Goal: Transaction & Acquisition: Purchase product/service

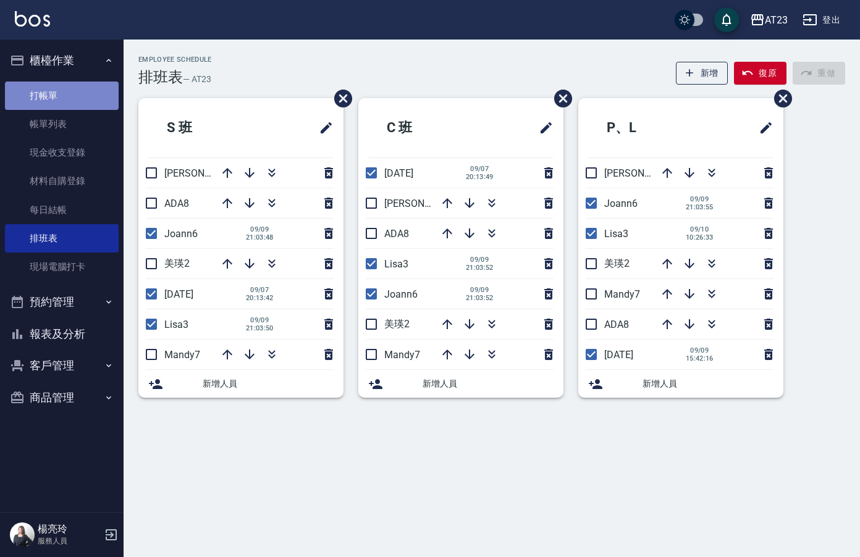
click at [84, 103] on link "打帳單" at bounding box center [62, 96] width 114 height 28
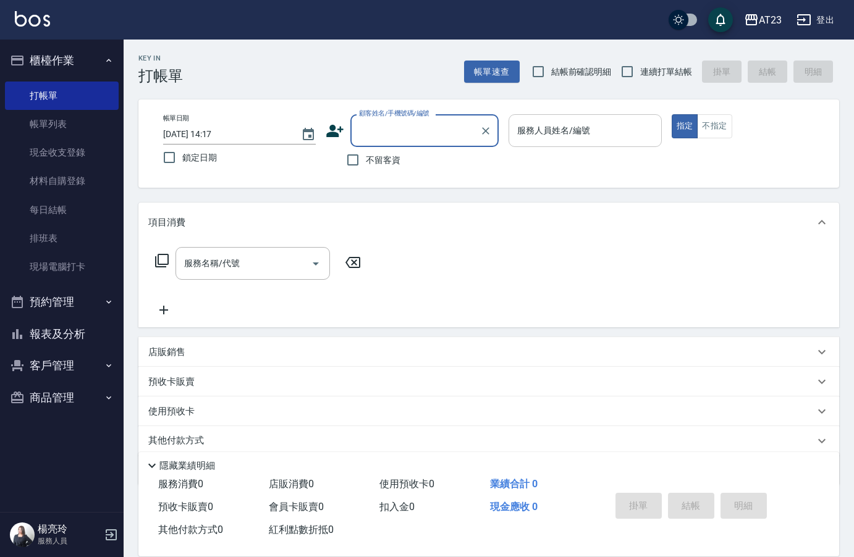
drag, startPoint x: 632, startPoint y: 74, endPoint x: 561, endPoint y: 143, distance: 99.6
click at [627, 78] on input "連續打單結帳" at bounding box center [627, 72] width 26 height 26
checkbox input "true"
click at [356, 158] on input "不留客資" at bounding box center [353, 160] width 26 height 26
checkbox input "true"
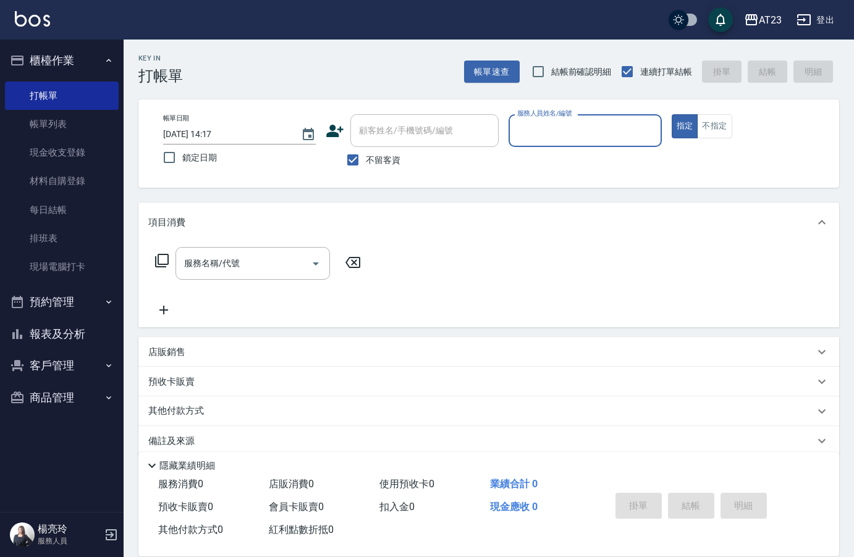
click at [642, 129] on input "服務人員姓名/編號" at bounding box center [585, 131] width 142 height 22
type input "[PERSON_NAME]-18"
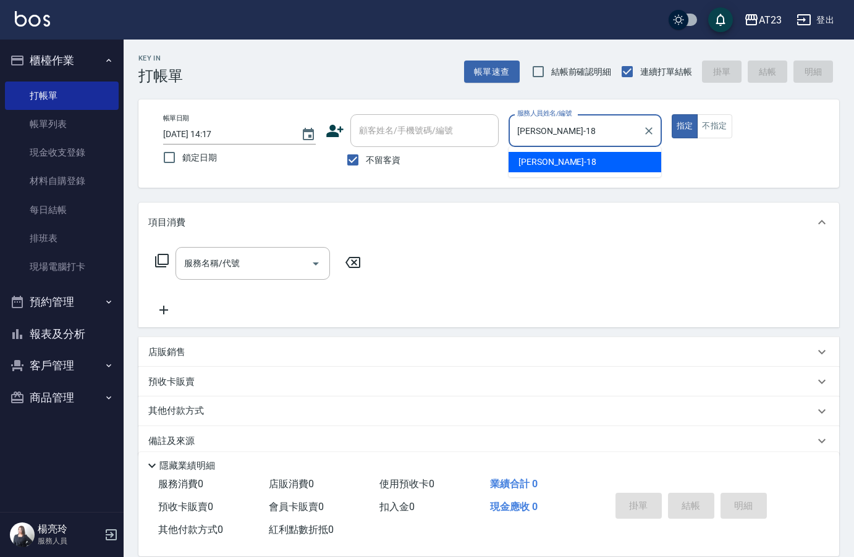
type button "true"
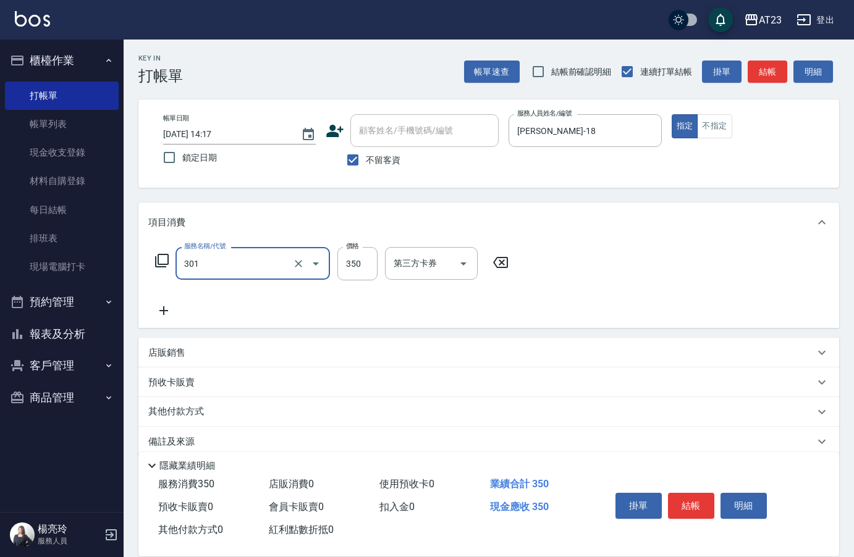
type input "造型剪髮(301)"
type input "550"
click at [701, 503] on button "結帳" at bounding box center [691, 506] width 46 height 26
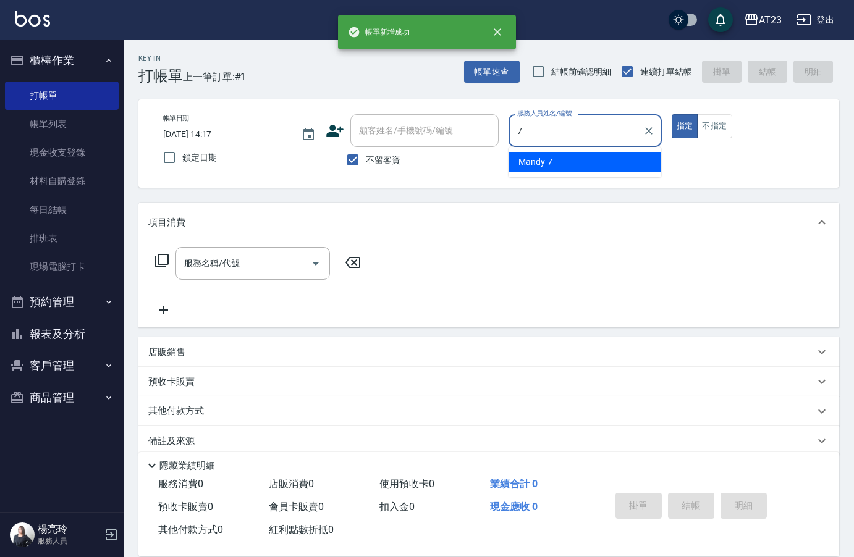
type input "Mandy-7"
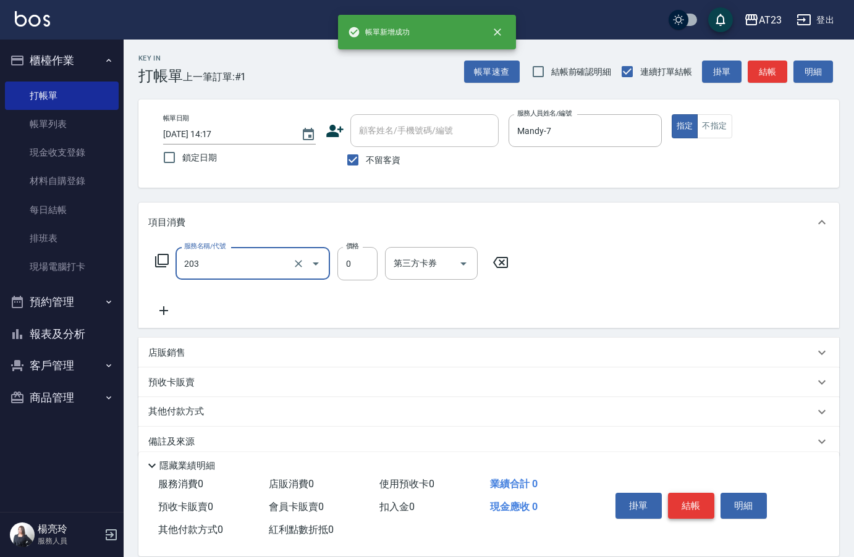
type input "使用洗髮卡(203)"
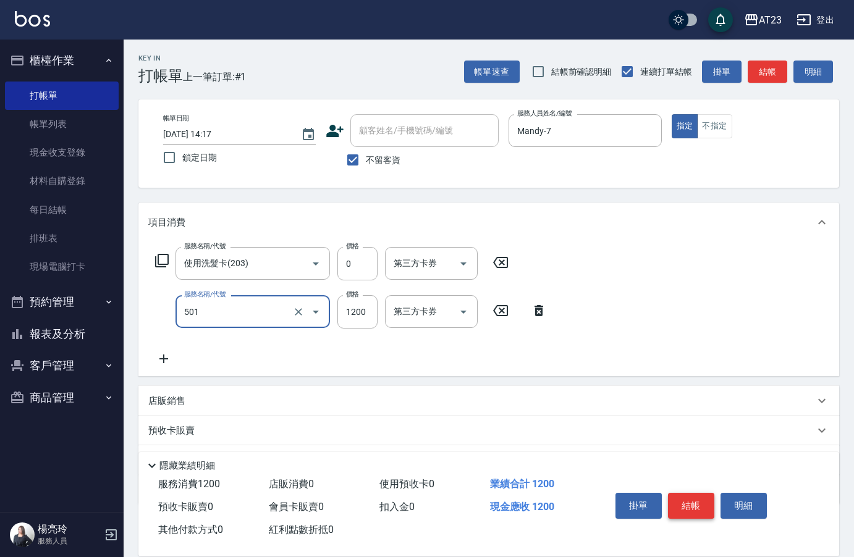
type input "染髮(501)"
type input "600"
click at [155, 263] on icon at bounding box center [162, 261] width 14 height 14
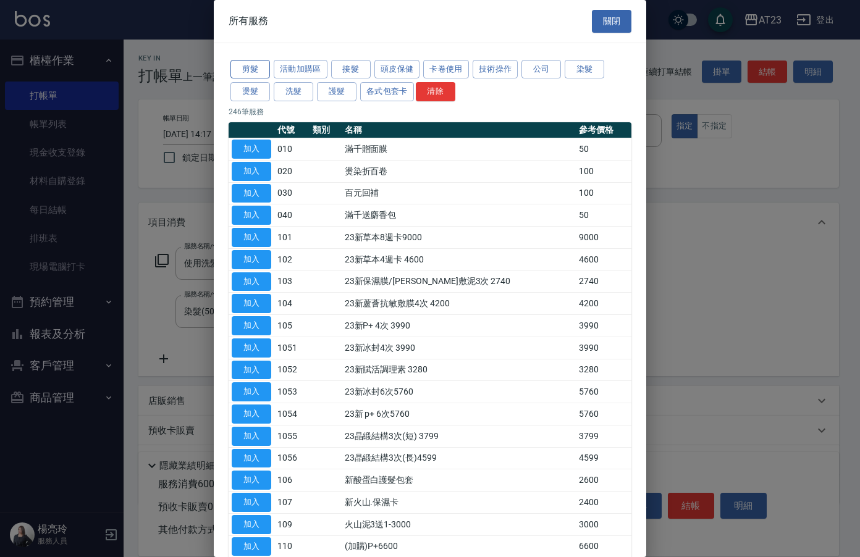
click at [244, 75] on button "剪髮" at bounding box center [251, 69] width 40 height 19
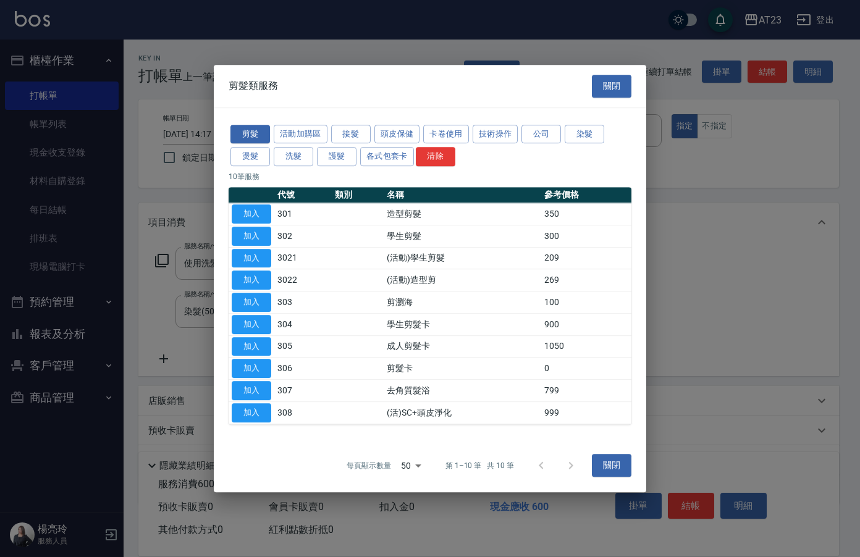
click at [275, 282] on td "3022" at bounding box center [302, 280] width 57 height 22
click at [255, 286] on button "加入" at bounding box center [252, 280] width 40 height 19
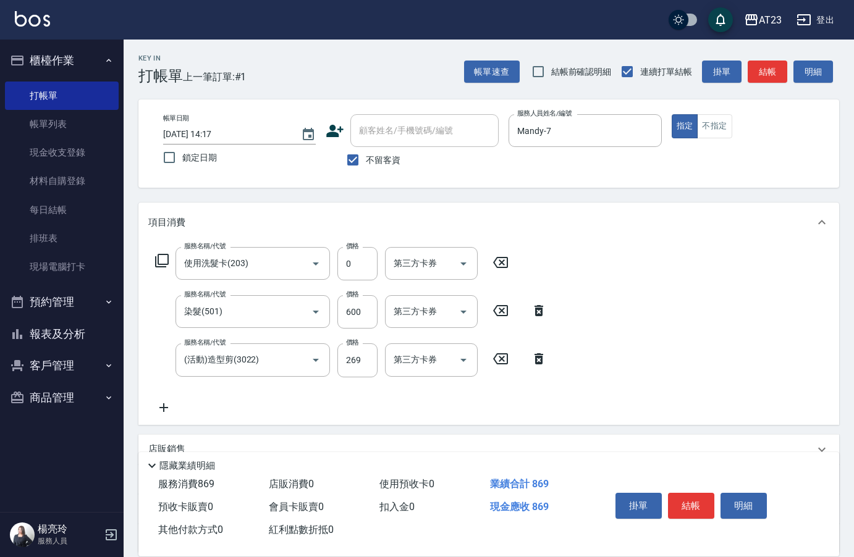
click at [163, 406] on icon at bounding box center [163, 408] width 9 height 9
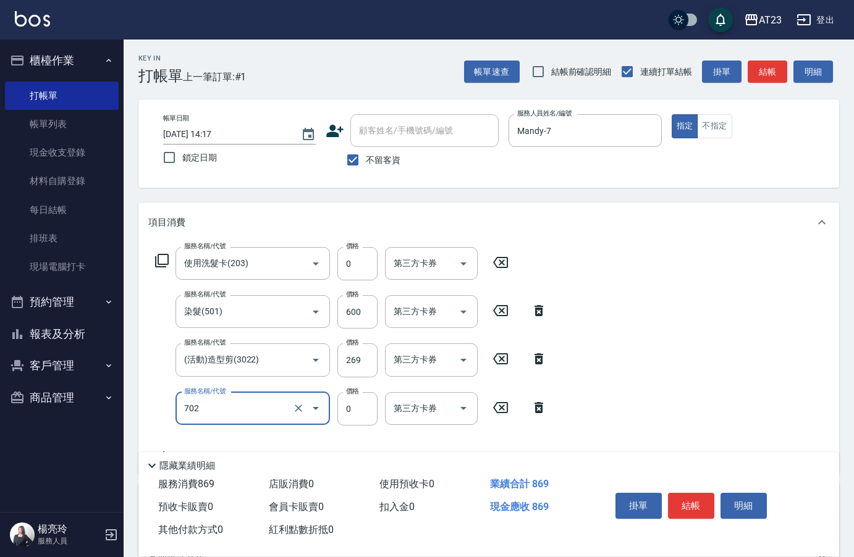
type input "互助20(702)"
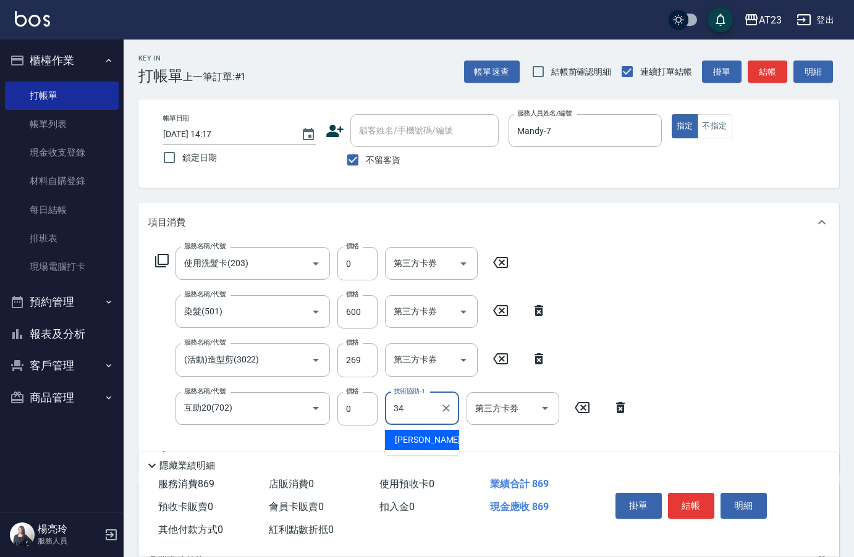
type input "[PERSON_NAME]-34"
click at [694, 512] on button "結帳" at bounding box center [691, 506] width 46 height 26
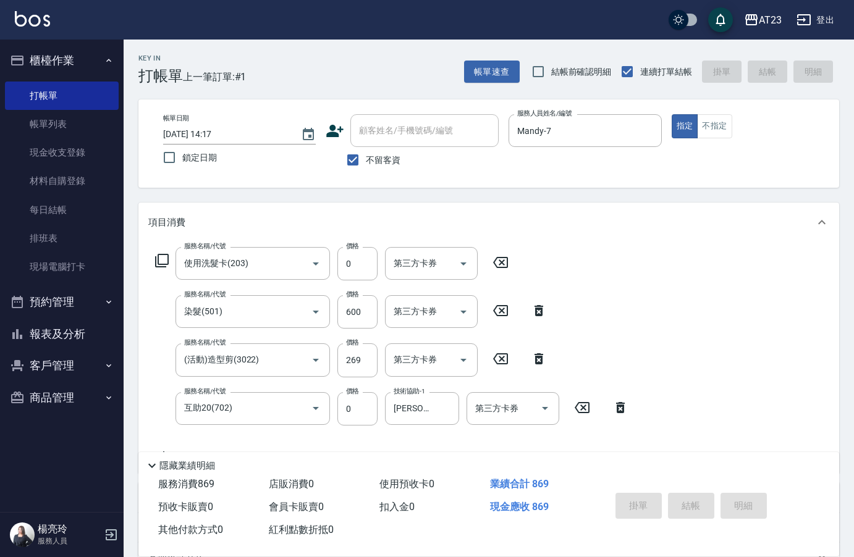
type input "[DATE] 14:18"
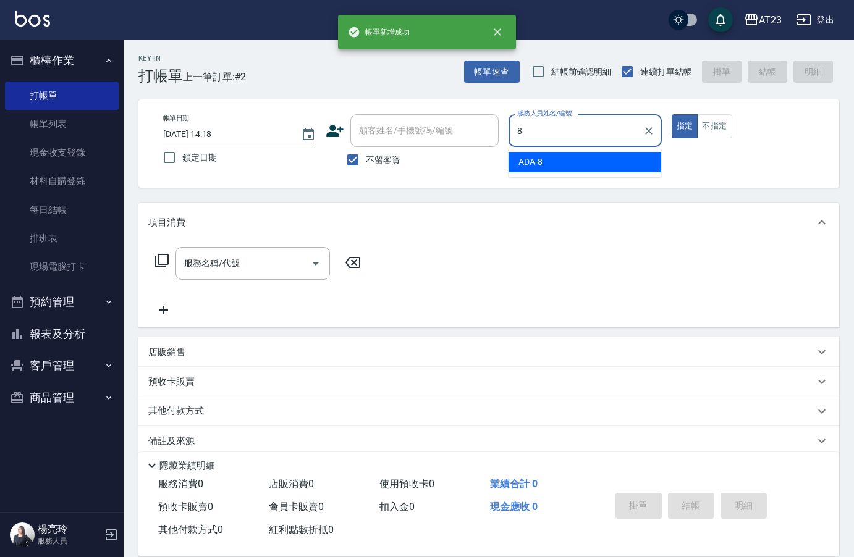
type input "ADA-8"
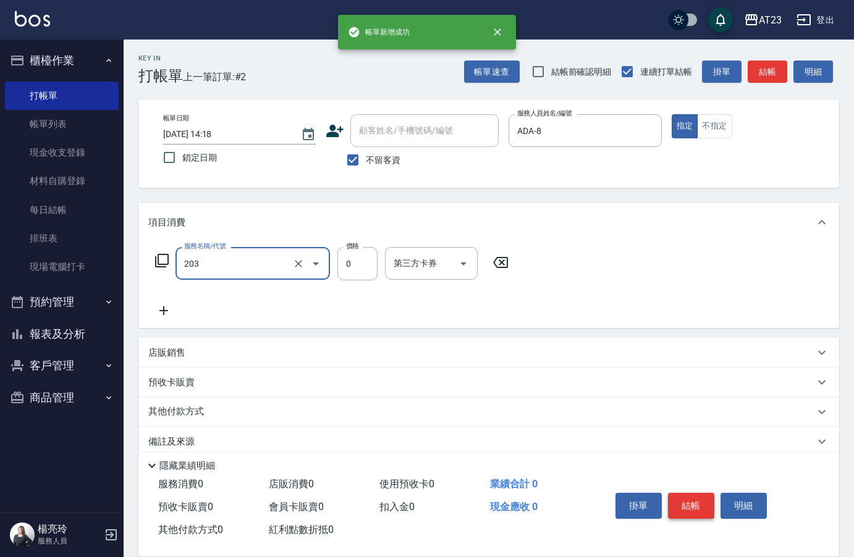
type input "使用洗髮卡(203)"
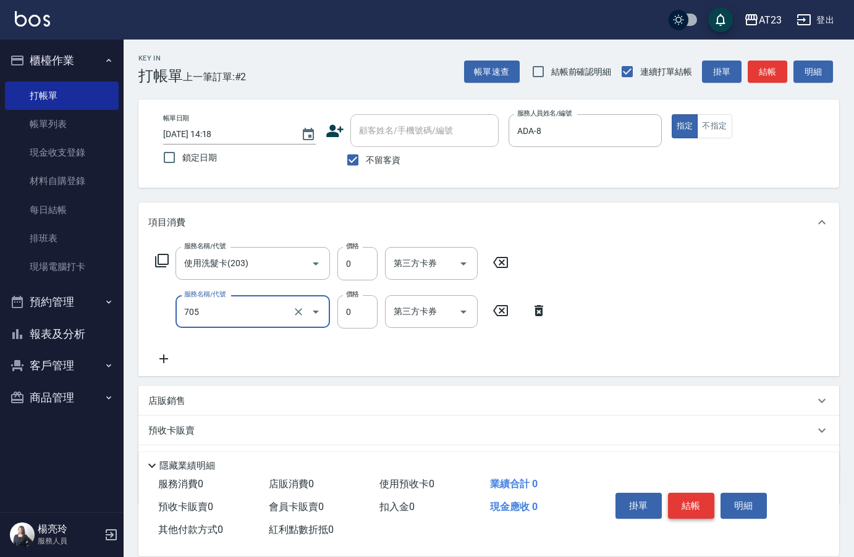
type input "互助50(705)"
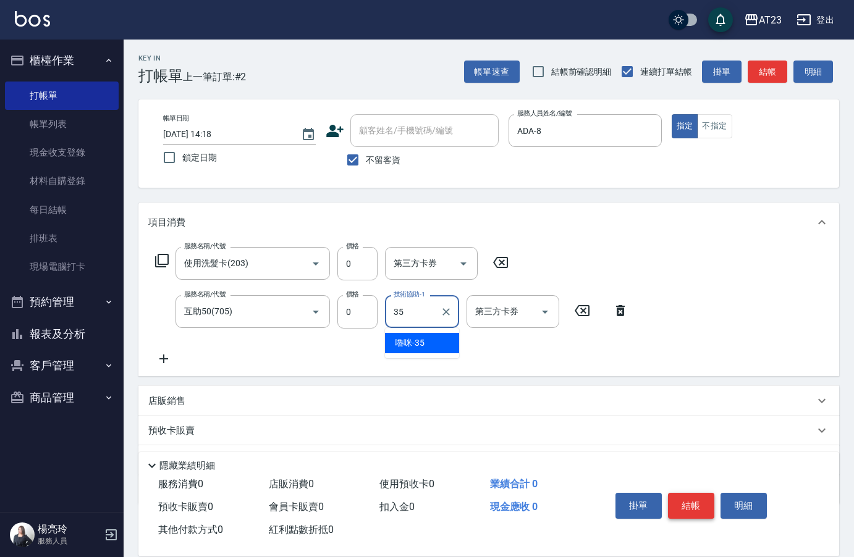
type input "嚕咪-35"
click at [694, 512] on button "結帳" at bounding box center [691, 506] width 46 height 26
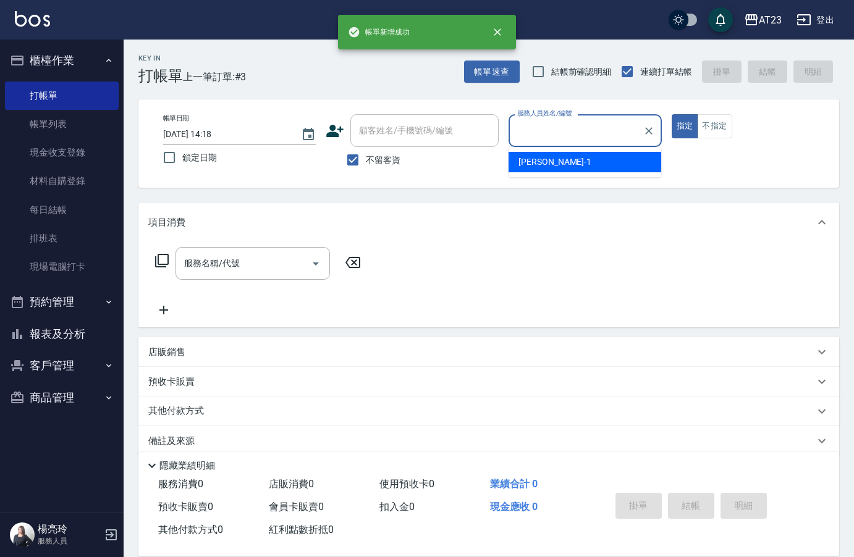
type input "1"
type input "ADA-8"
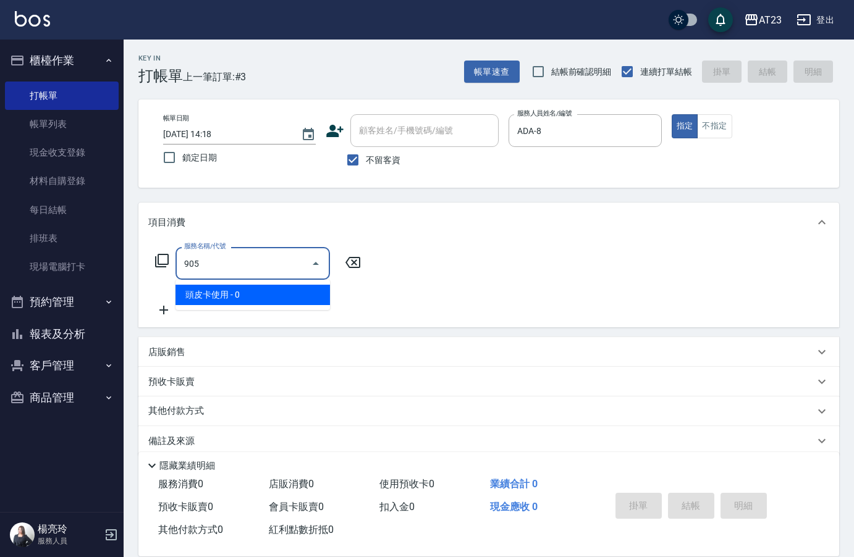
type input "頭皮卡使用(905)"
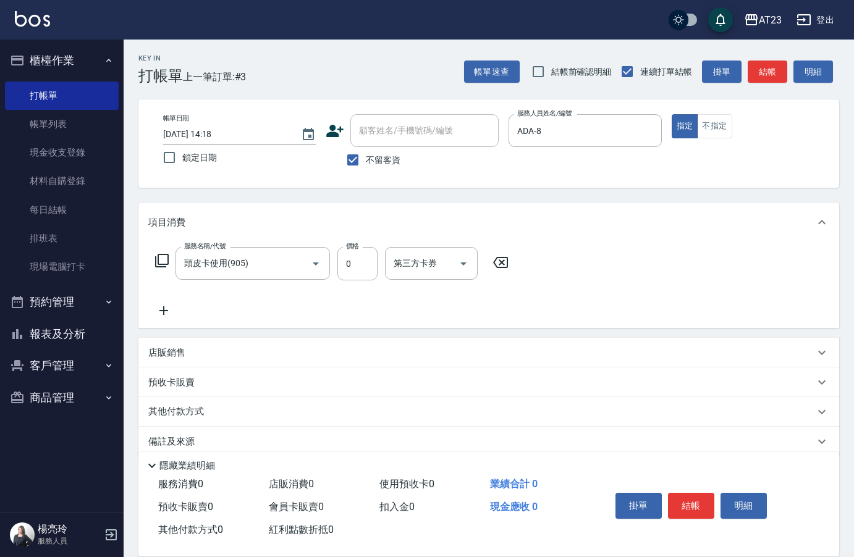
click at [159, 257] on icon at bounding box center [162, 261] width 14 height 14
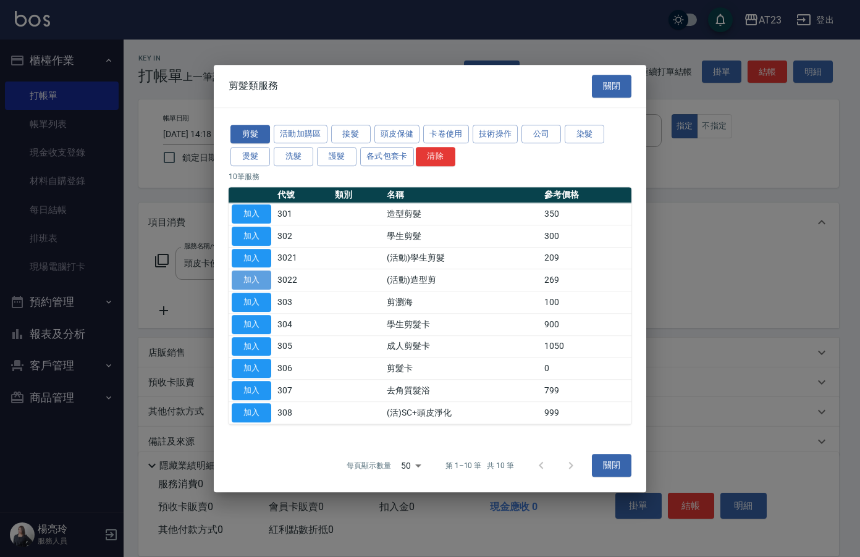
click at [252, 276] on button "加入" at bounding box center [252, 280] width 40 height 19
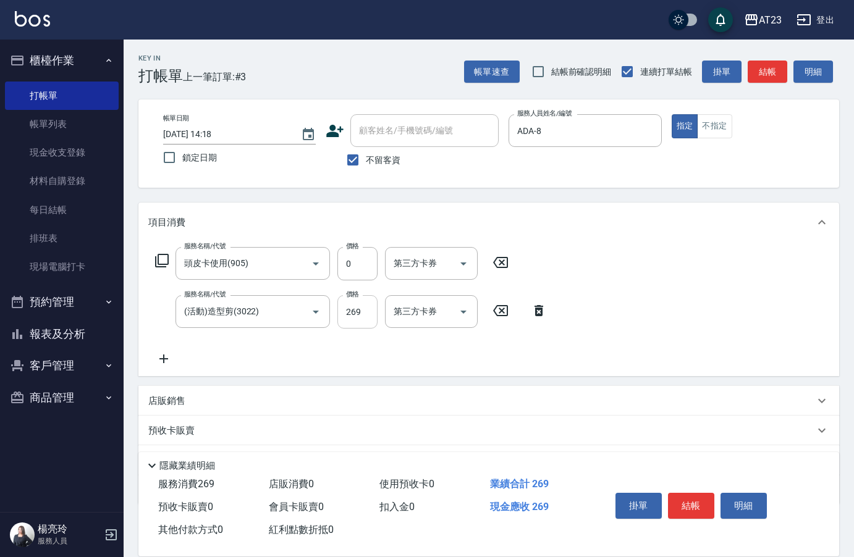
click at [366, 310] on input "269" at bounding box center [357, 311] width 40 height 33
type input "270"
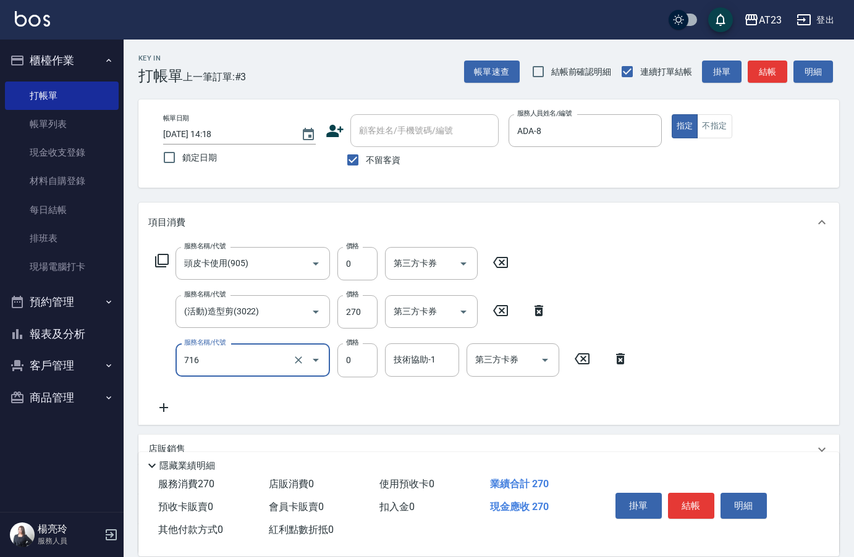
type input "互助160(716)"
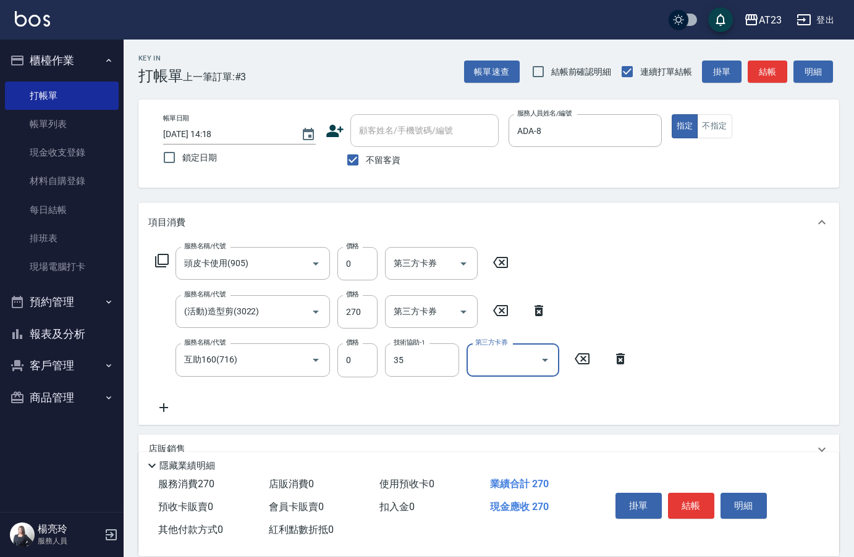
type input "嚕咪-35"
click at [696, 493] on button "結帳" at bounding box center [691, 506] width 46 height 26
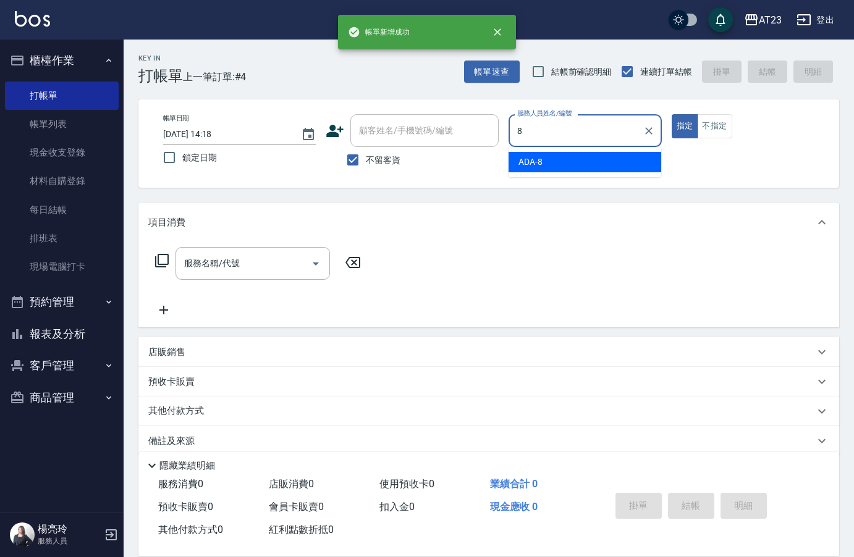
type input "ADA-8"
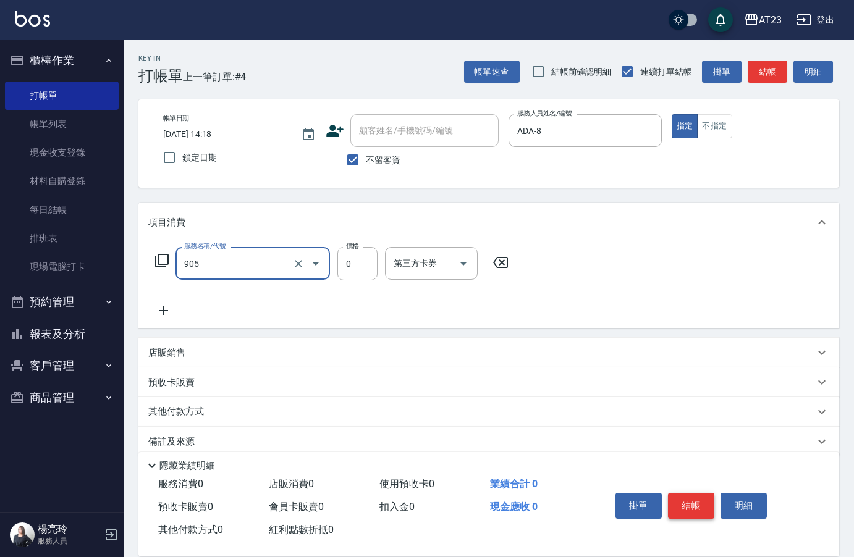
type input "頭皮卡使用(905)"
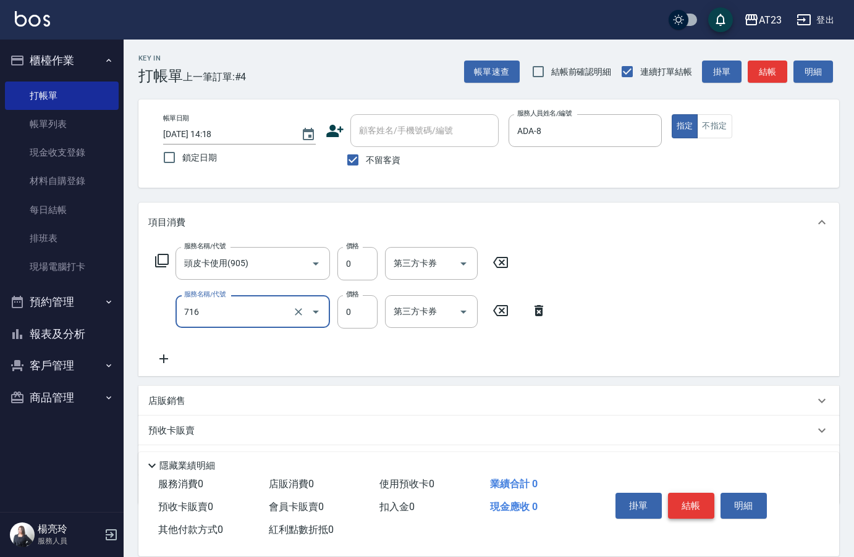
type input "互助160(716)"
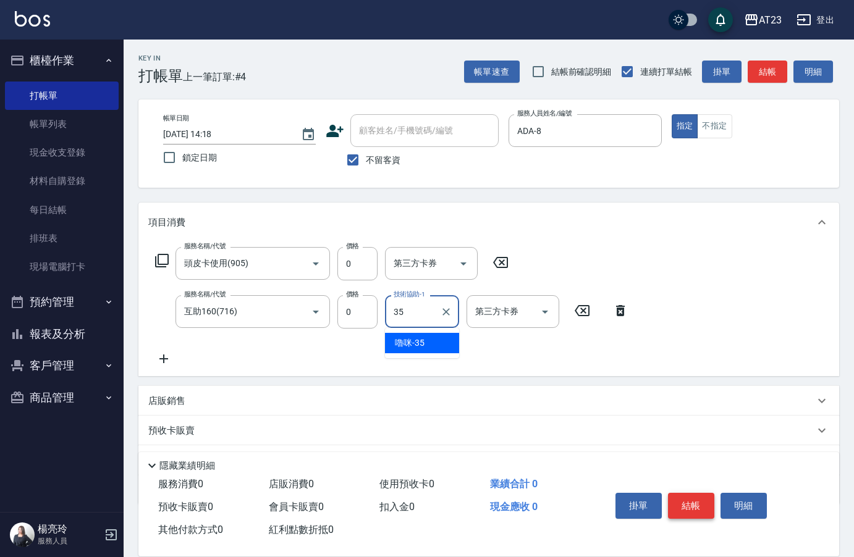
type input "嚕咪-35"
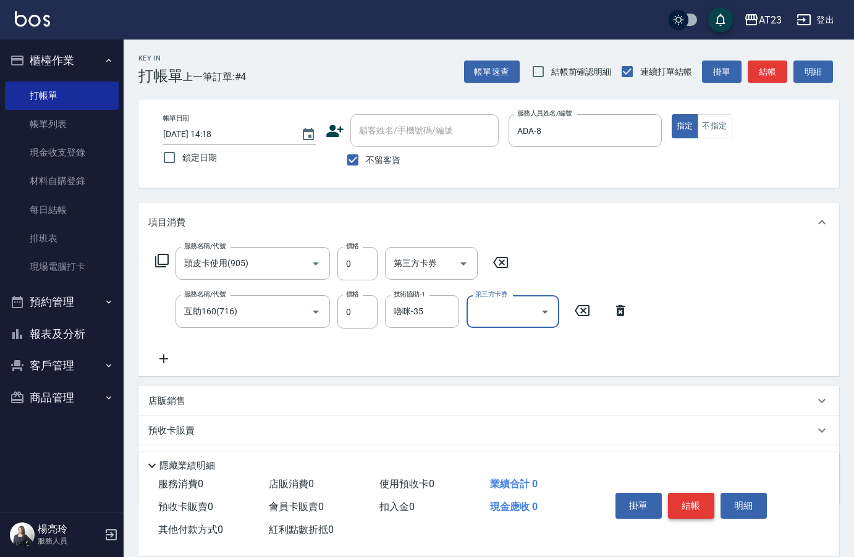
click at [696, 493] on button "結帳" at bounding box center [691, 506] width 46 height 26
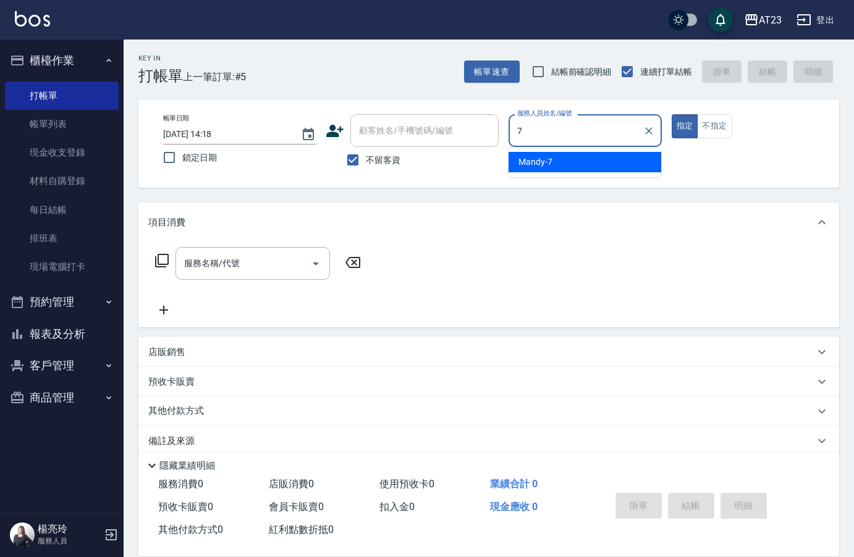
type input "Mandy-7"
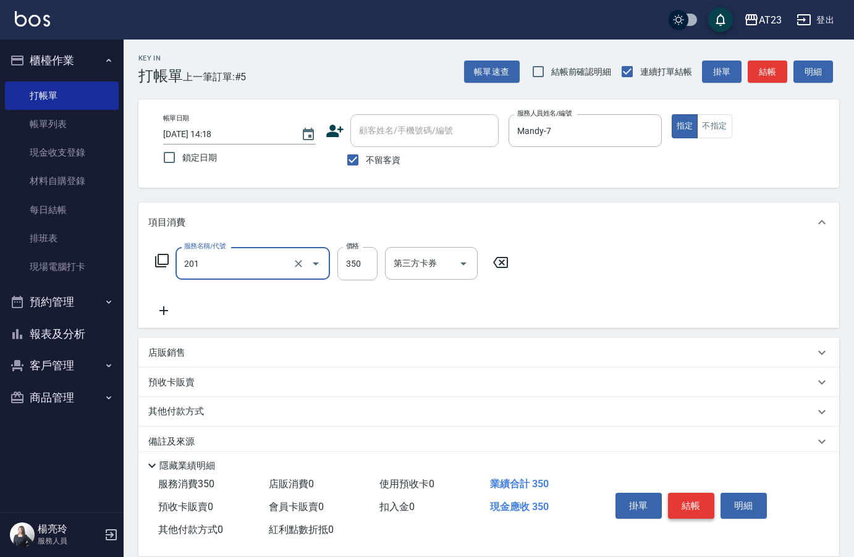
type input "一般洗髮(201)"
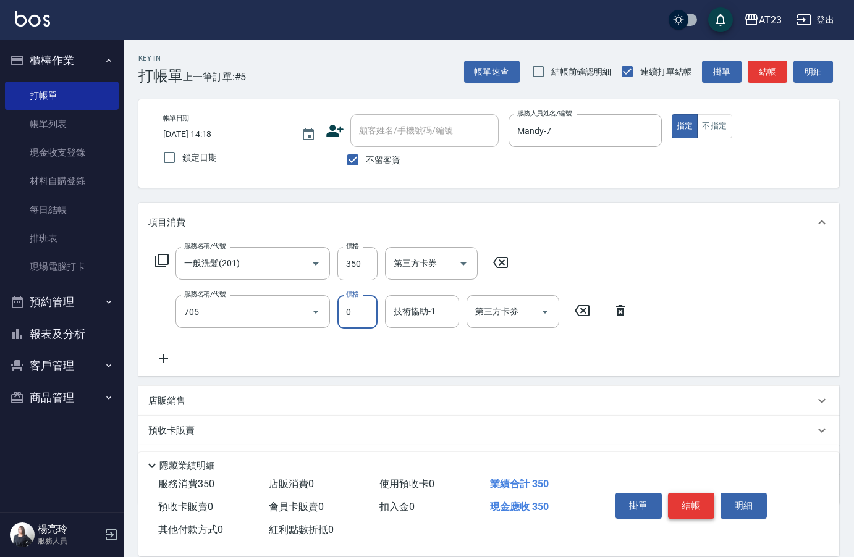
type input "互助50(705)"
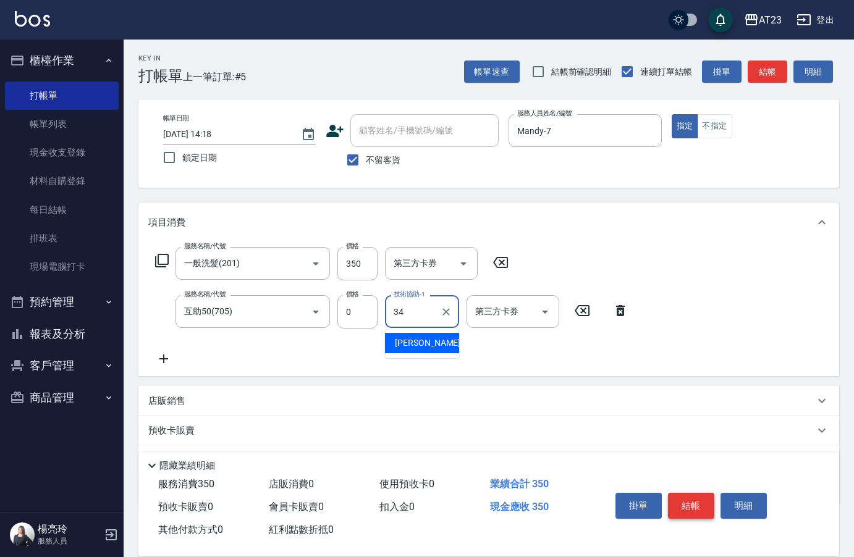
type input "[PERSON_NAME]-34"
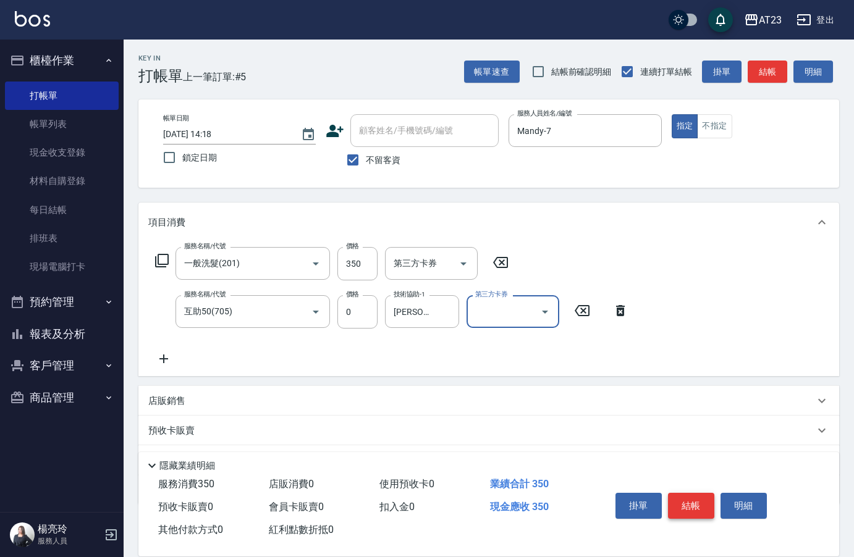
click at [696, 493] on button "結帳" at bounding box center [691, 506] width 46 height 26
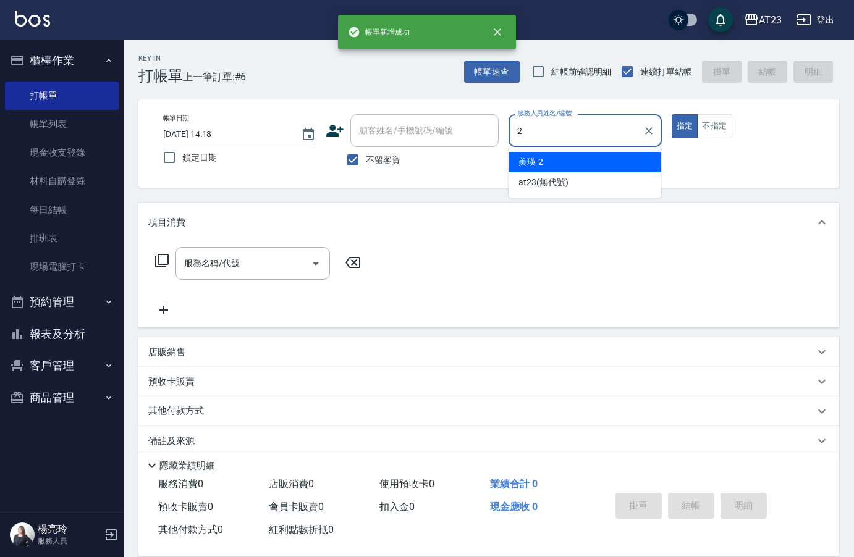
type input "美瑛-2"
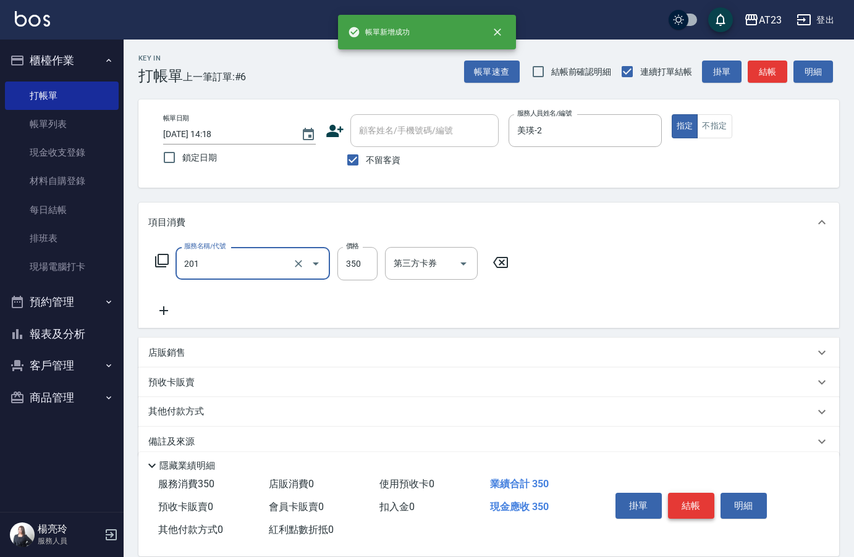
type input "一般洗髮(201)"
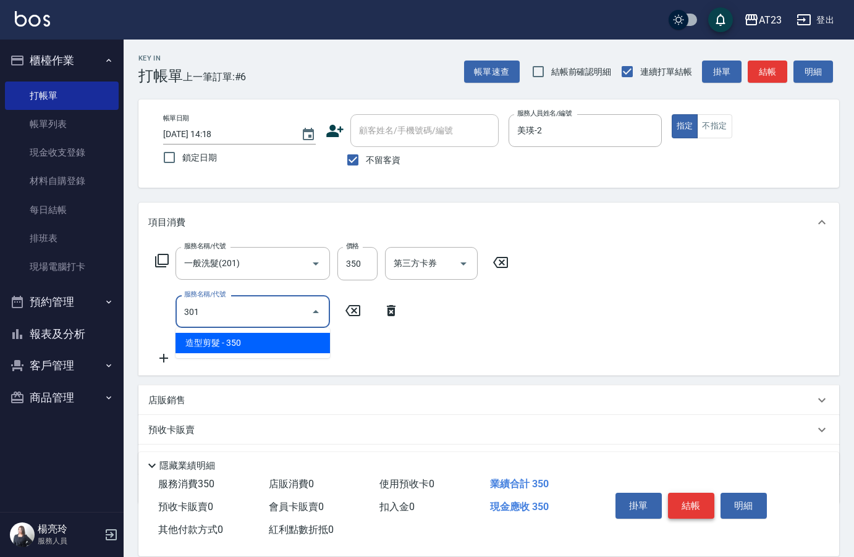
type input "造型剪髮(301)"
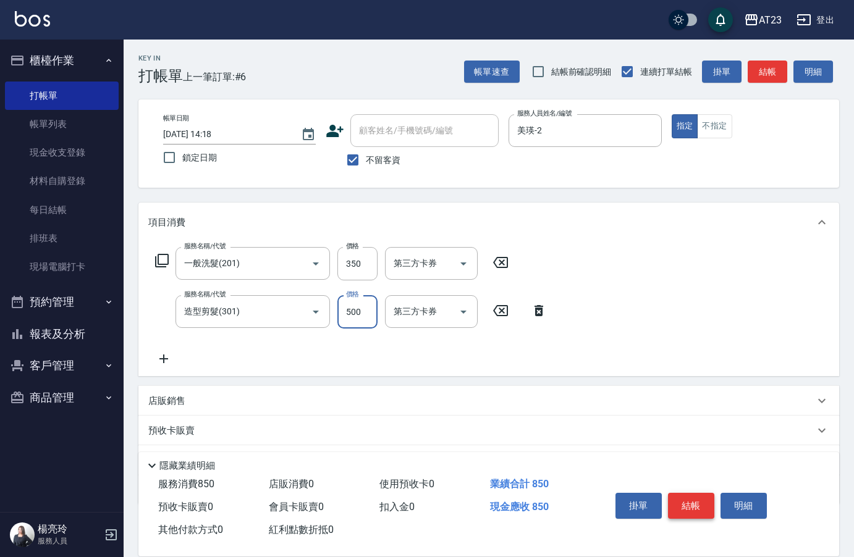
type input "500"
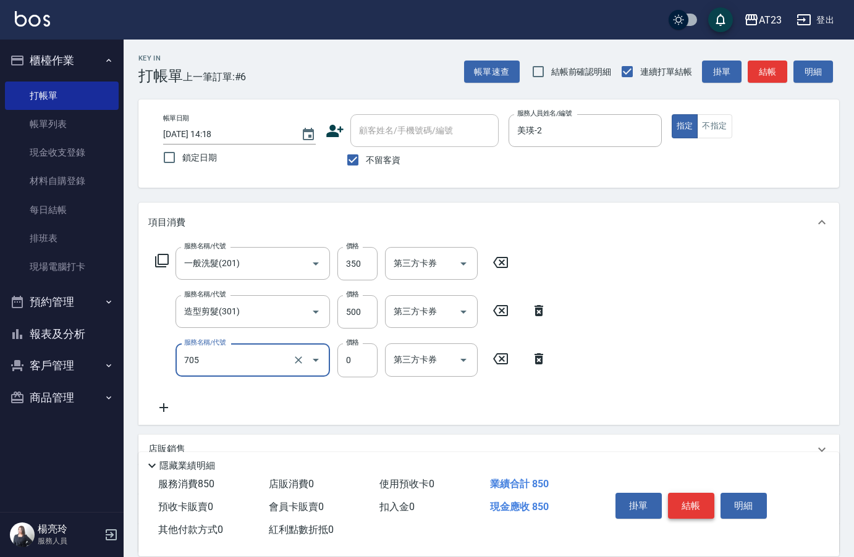
type input "互助50(705)"
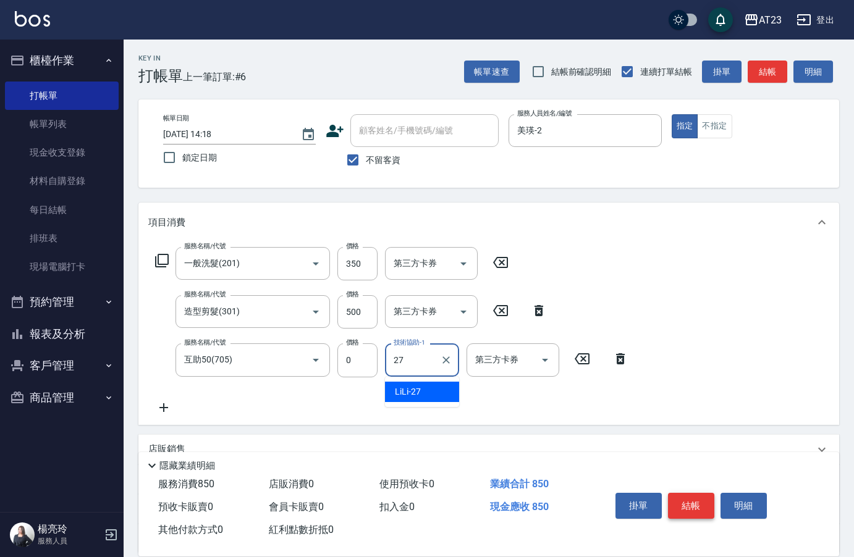
type input "LiLi-27"
click at [696, 493] on button "結帳" at bounding box center [691, 506] width 46 height 26
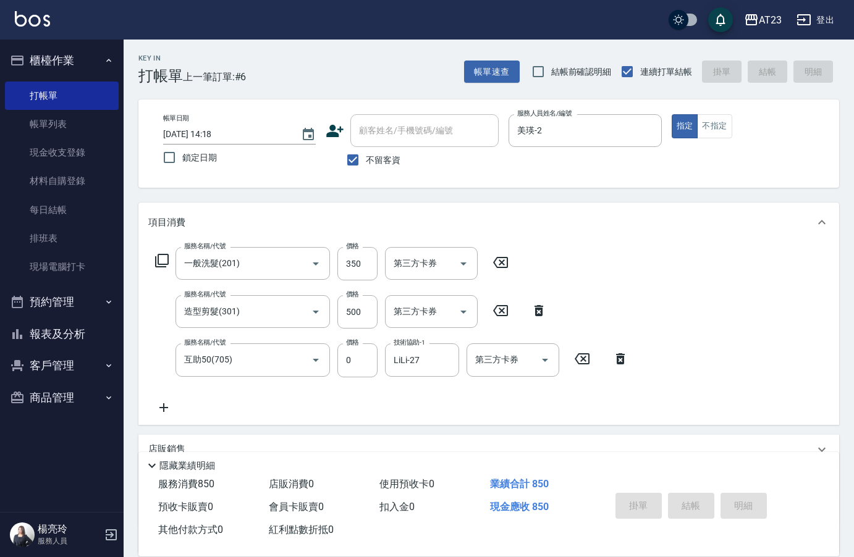
type input "[DATE] 14:19"
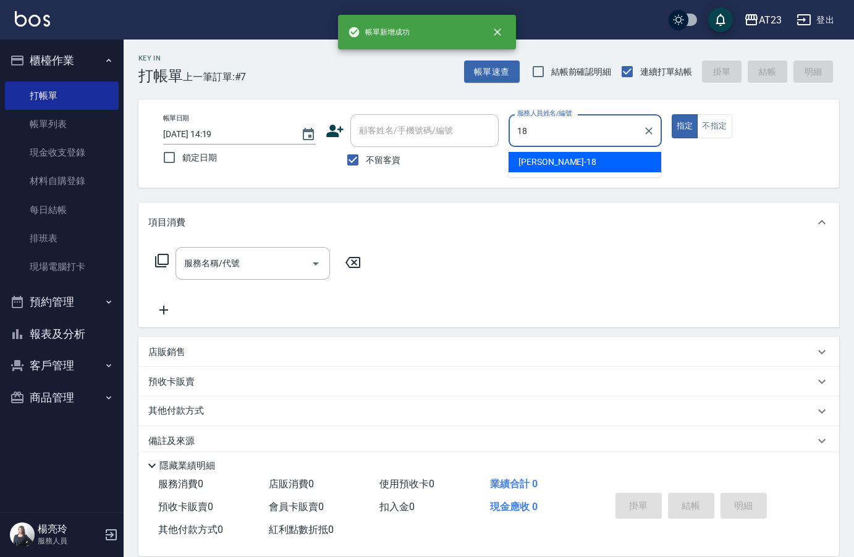
type input "[PERSON_NAME]-18"
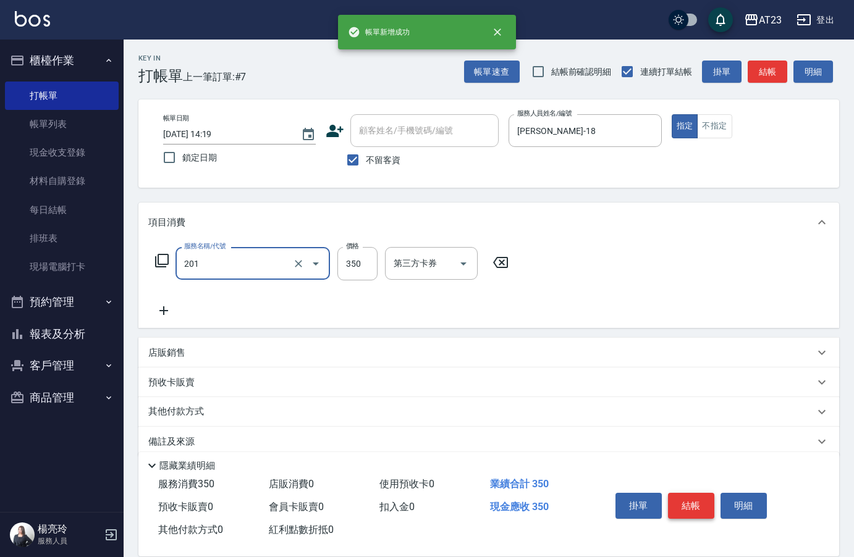
type input "一般洗髮(201)"
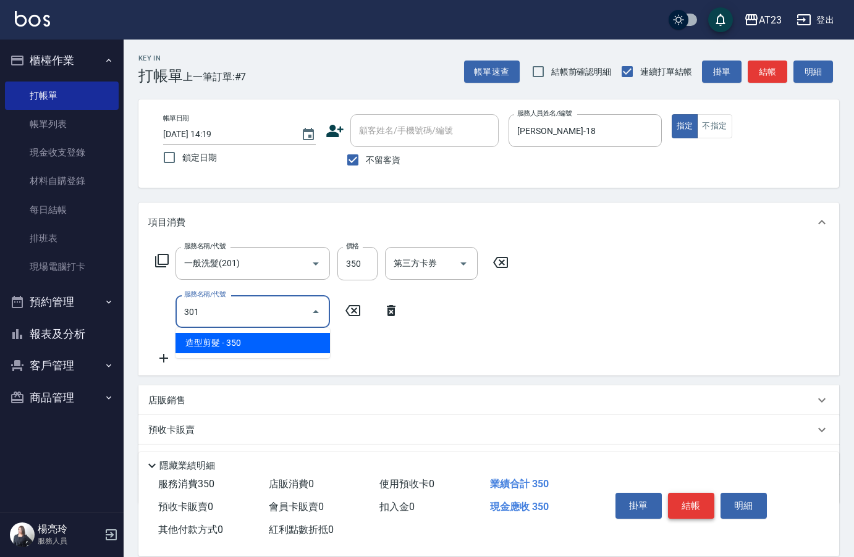
type input "造型剪髮(301)"
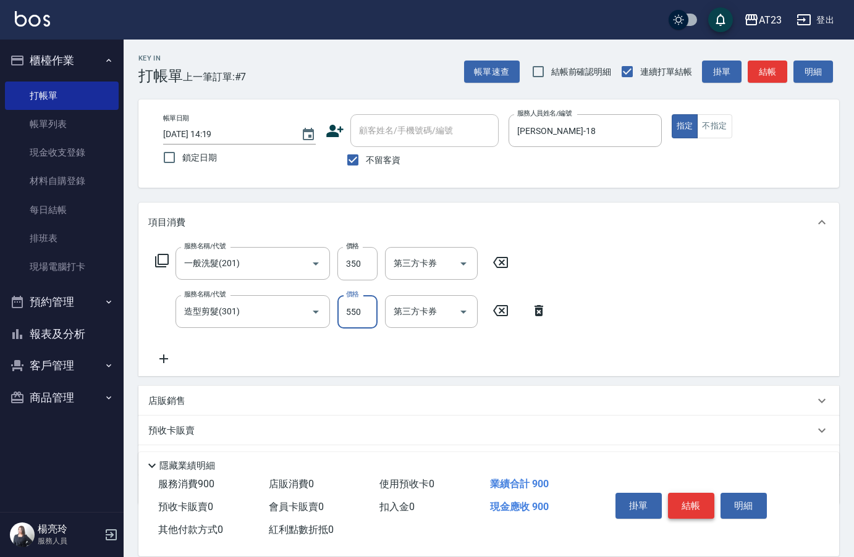
type input "550"
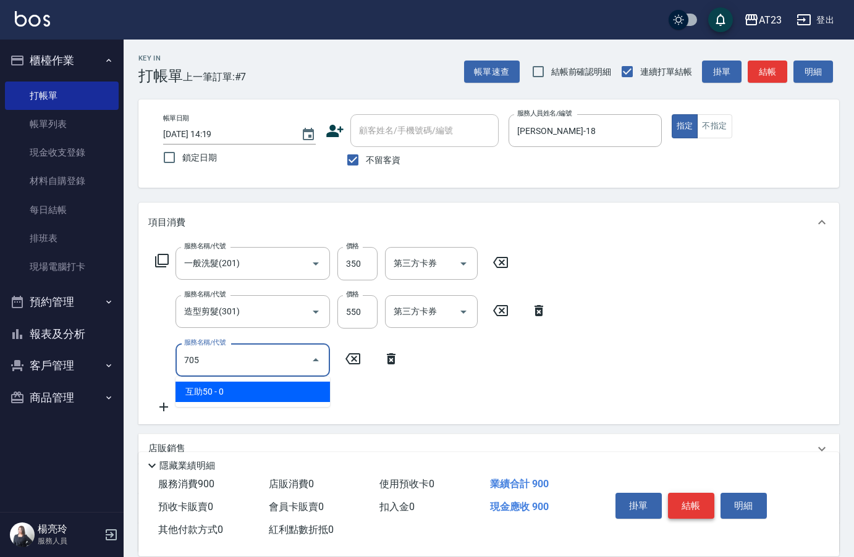
type input "互助50(705)"
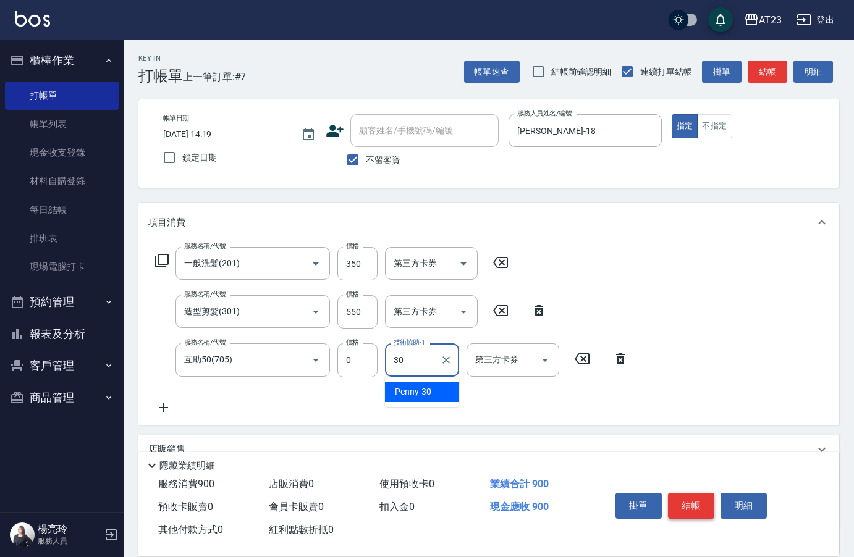
type input "Penny-30"
click at [696, 493] on button "結帳" at bounding box center [691, 506] width 46 height 26
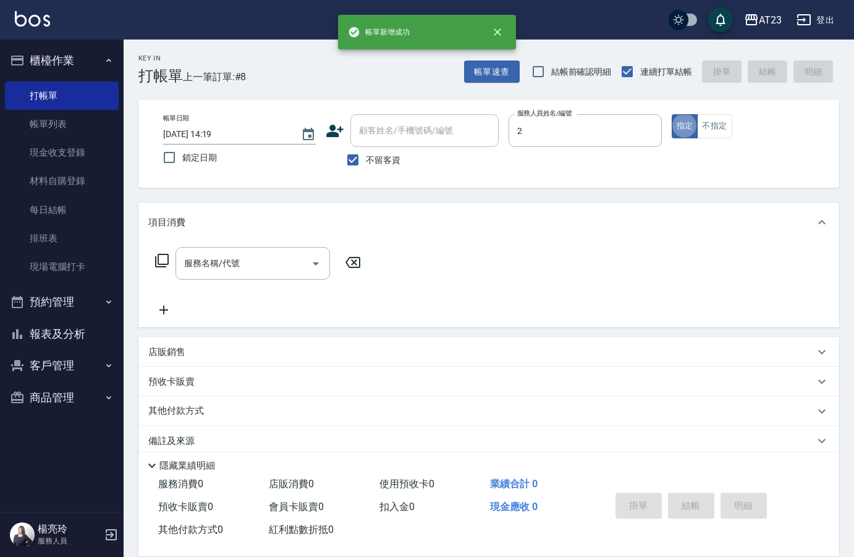
type input "美瑛-2"
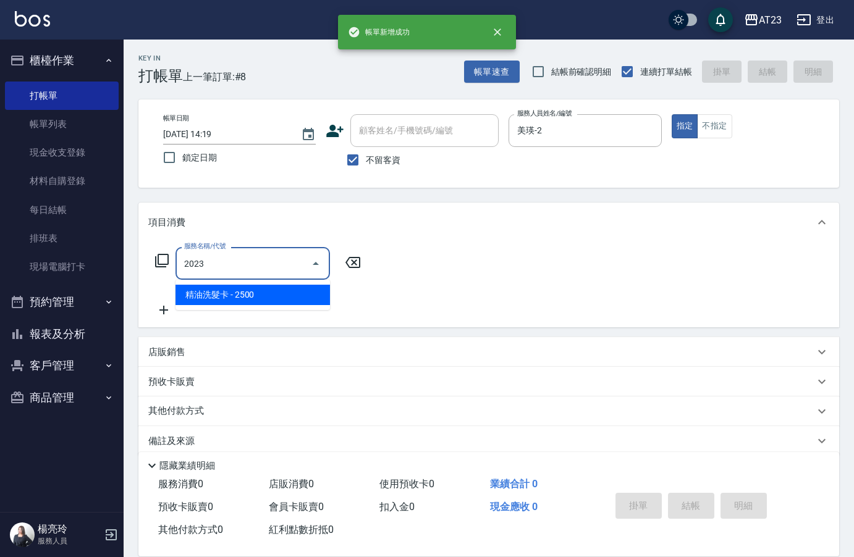
type input "精油洗髮卡(2023)"
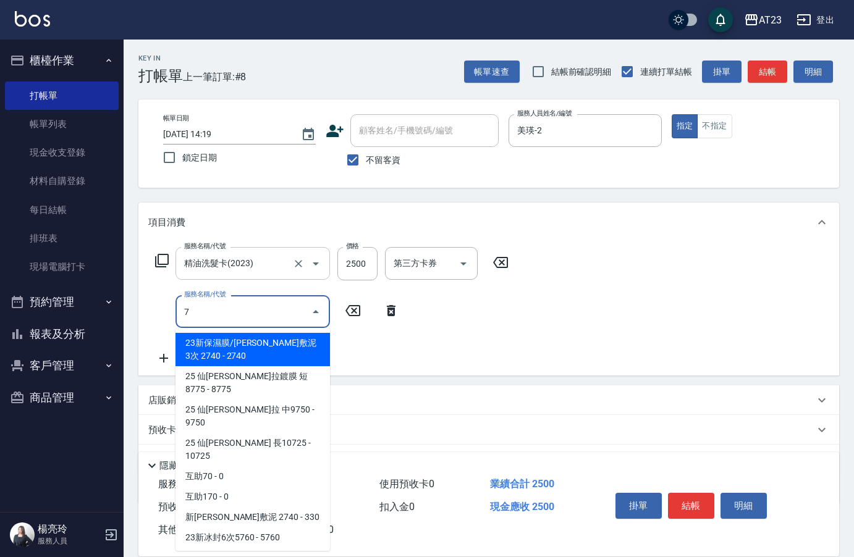
type input "7"
click at [234, 265] on input "精油洗髮卡(2023)" at bounding box center [235, 264] width 109 height 22
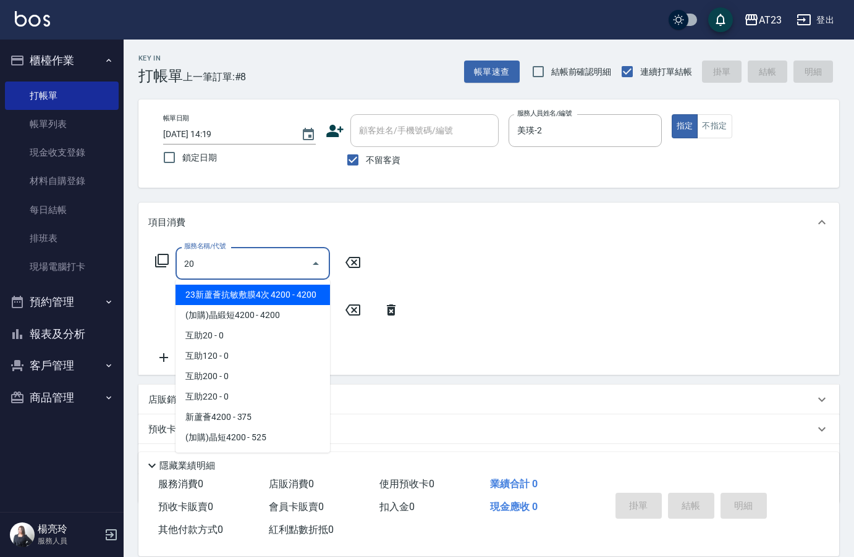
type input "23新蘆薈抗敏敷膜4次 4200(104)"
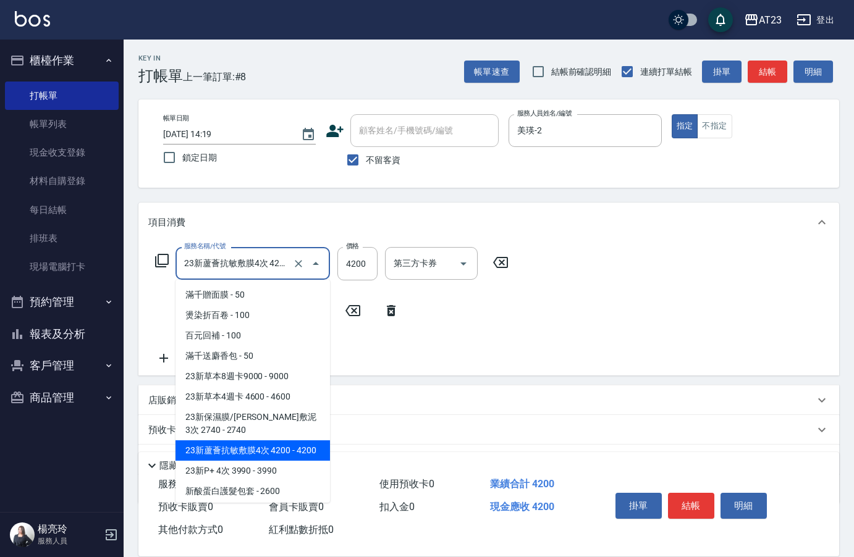
click at [234, 265] on input "23新蘆薈抗敏敷膜4次 4200(104)" at bounding box center [235, 264] width 109 height 22
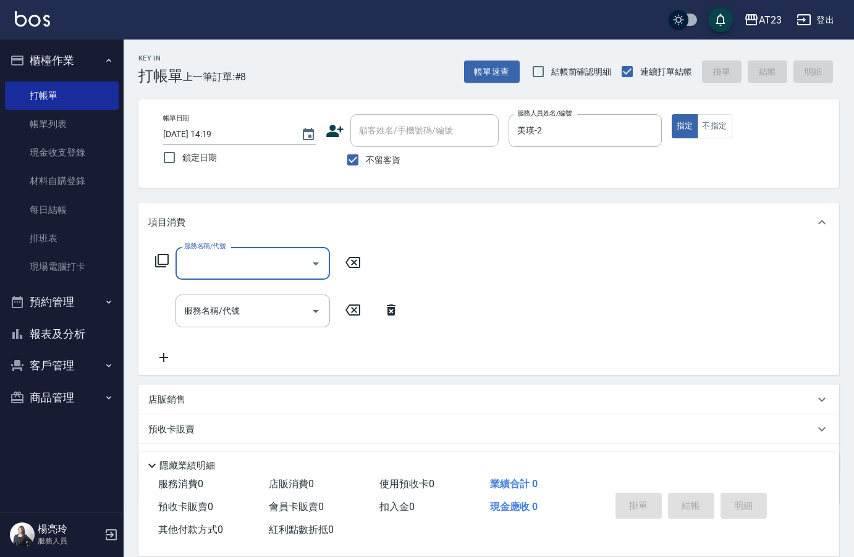
click at [234, 265] on input "服務名稱/代號" at bounding box center [243, 264] width 125 height 22
click at [164, 266] on icon at bounding box center [162, 260] width 15 height 15
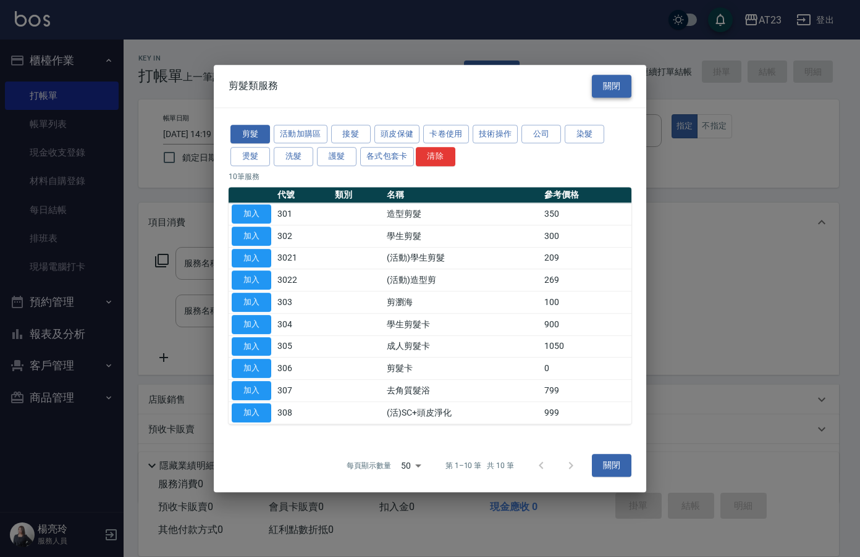
click at [597, 92] on button "關閉" at bounding box center [612, 86] width 40 height 23
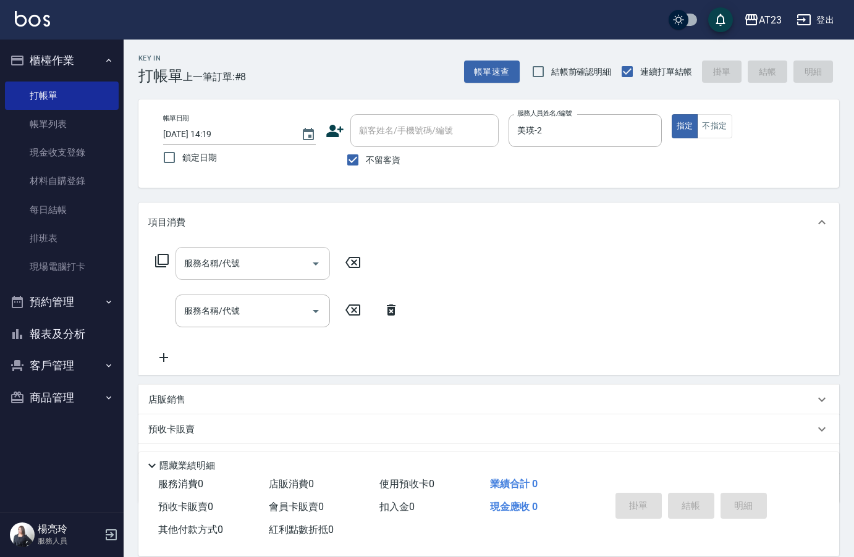
click at [269, 257] on input "服務名稱/代號" at bounding box center [243, 264] width 125 height 22
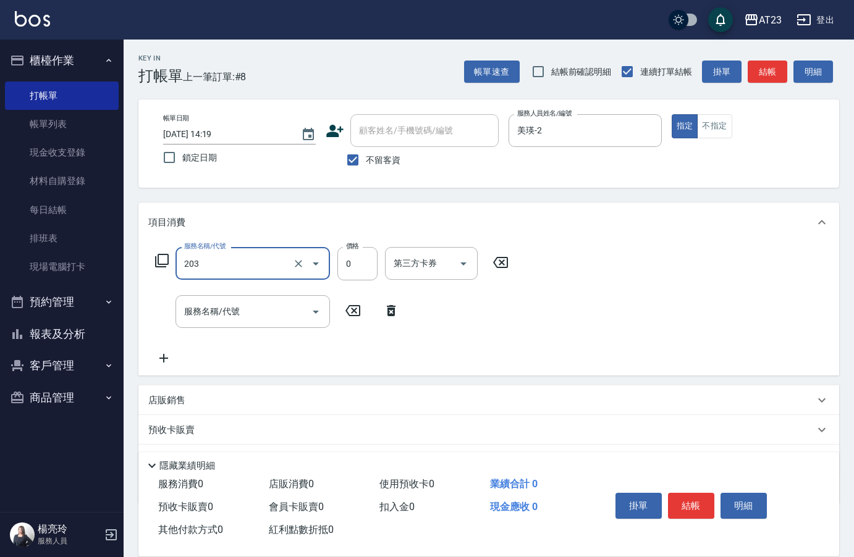
type input "使用洗髮卡(203)"
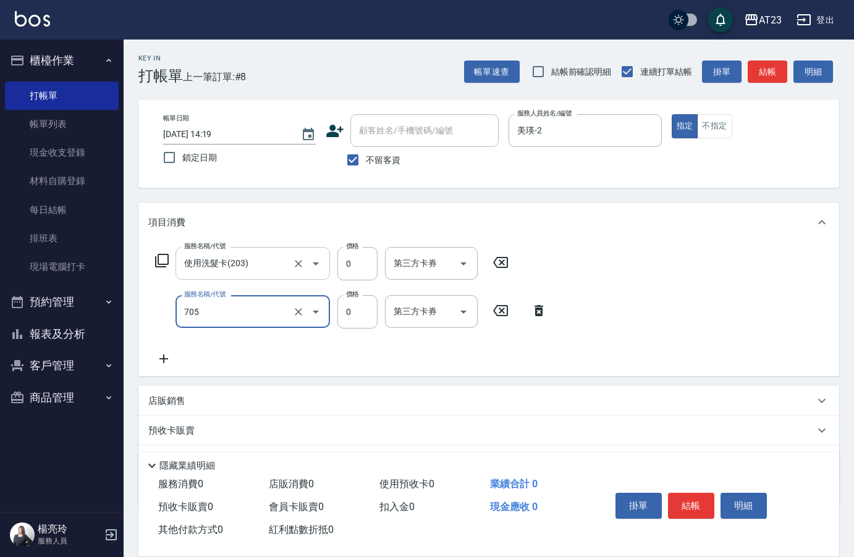
type input "互助50(705)"
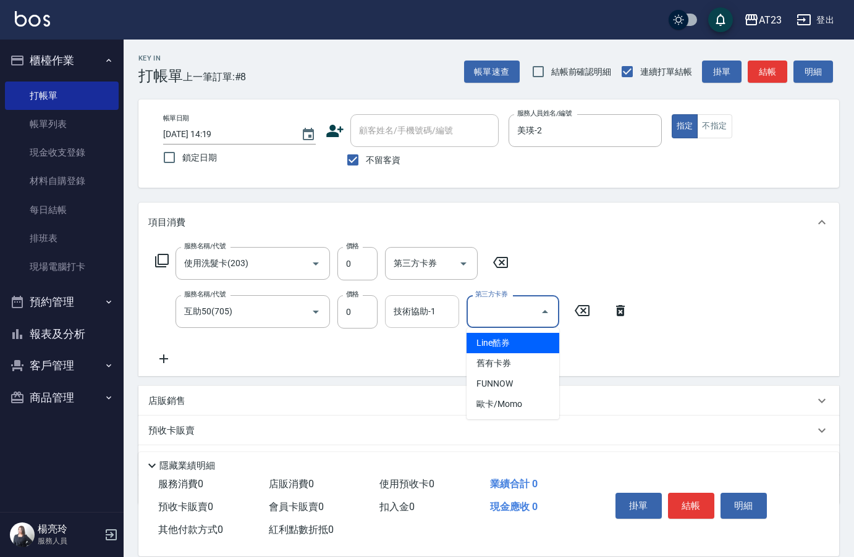
click at [406, 311] on input "技術協助-1" at bounding box center [422, 312] width 63 height 22
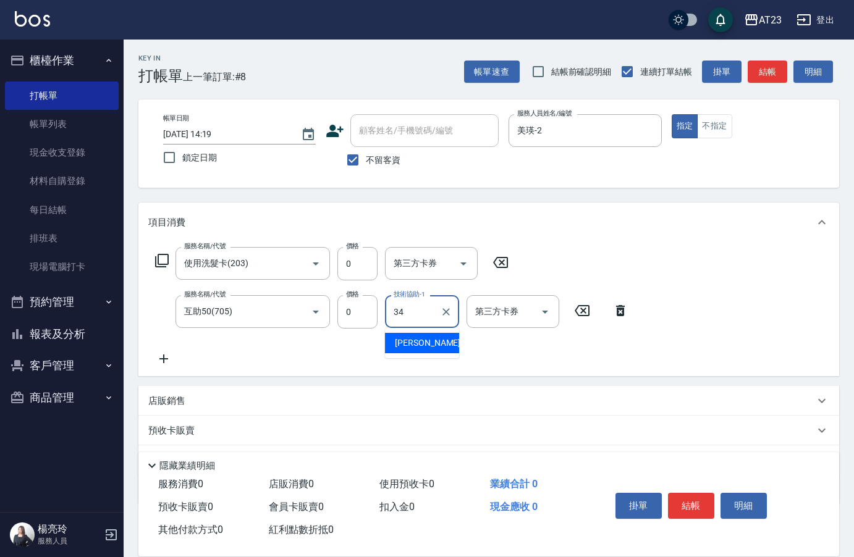
type input "[PERSON_NAME]-34"
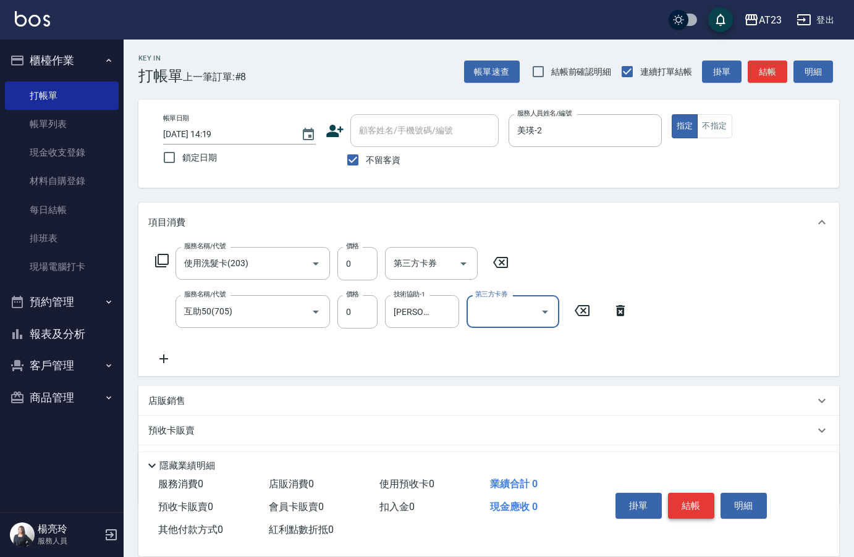
click at [700, 495] on button "結帳" at bounding box center [691, 506] width 46 height 26
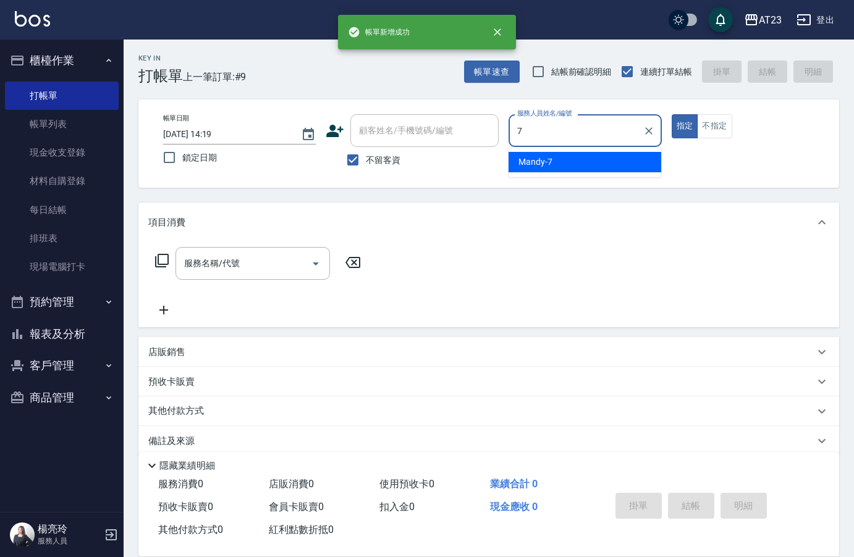
type input "Mandy-7"
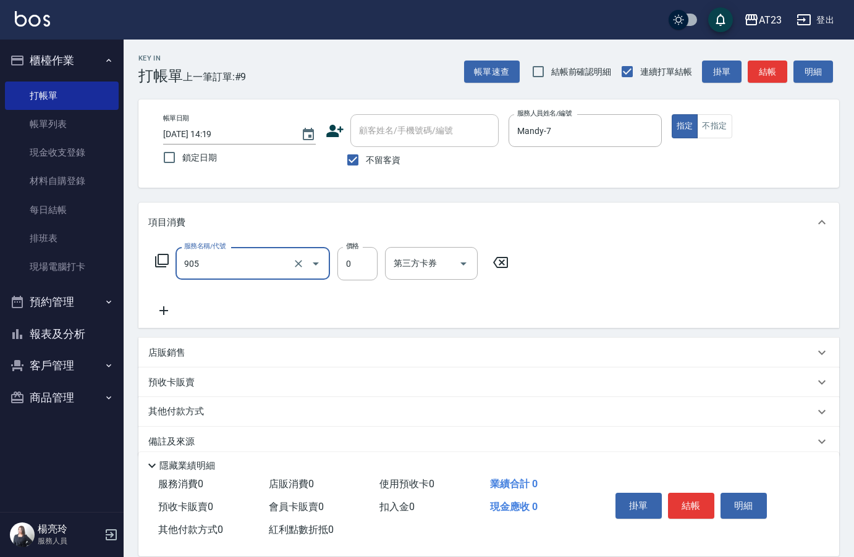
type input "頭皮卡使用(905)"
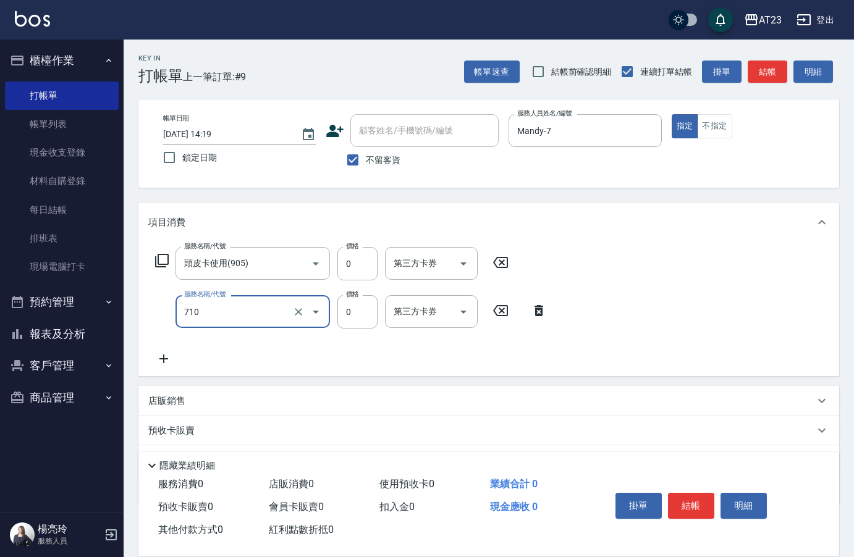
type input "互助100(710)"
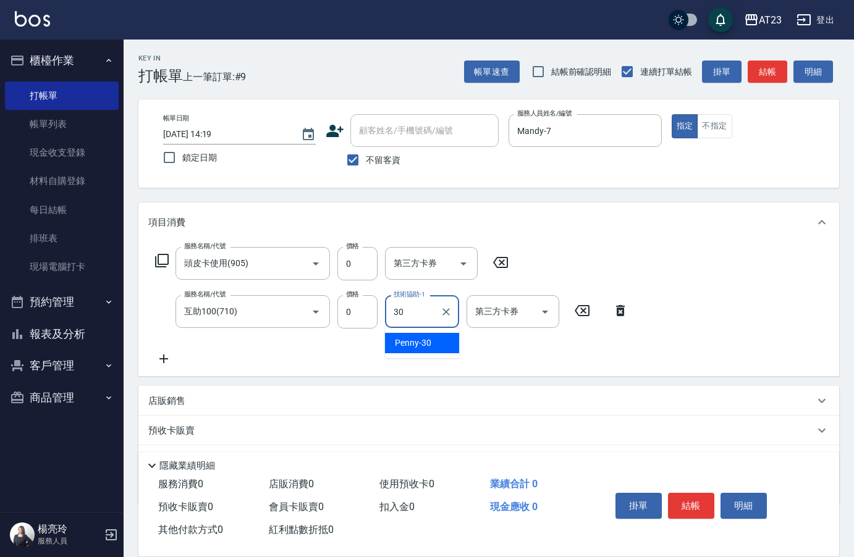
type input "Penny-30"
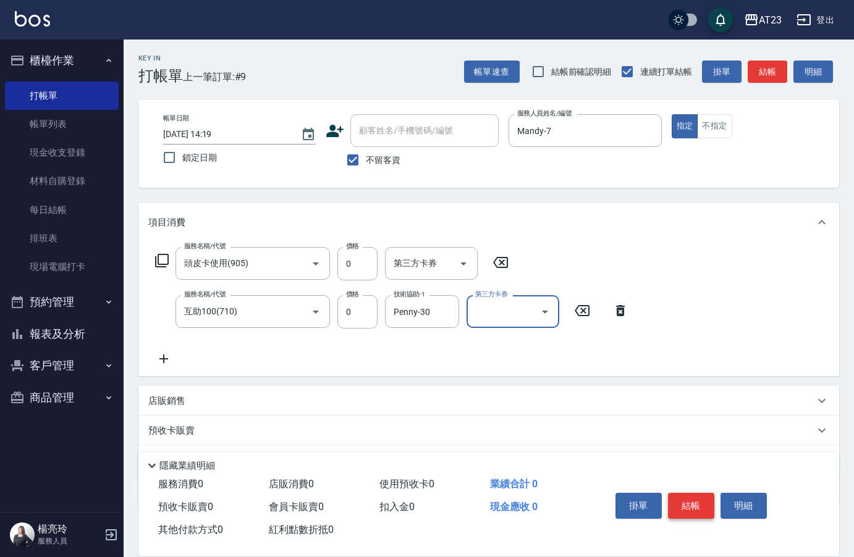
click at [697, 502] on button "結帳" at bounding box center [691, 506] width 46 height 26
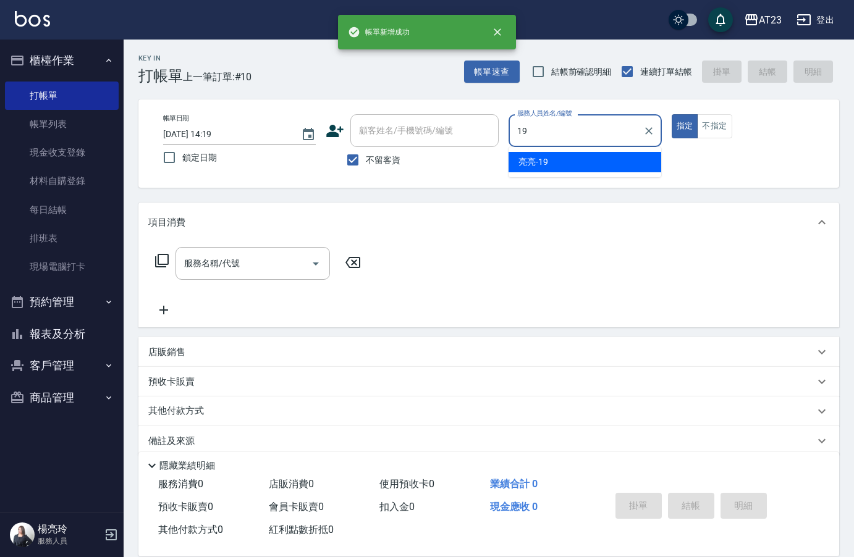
type input "[PERSON_NAME]-19"
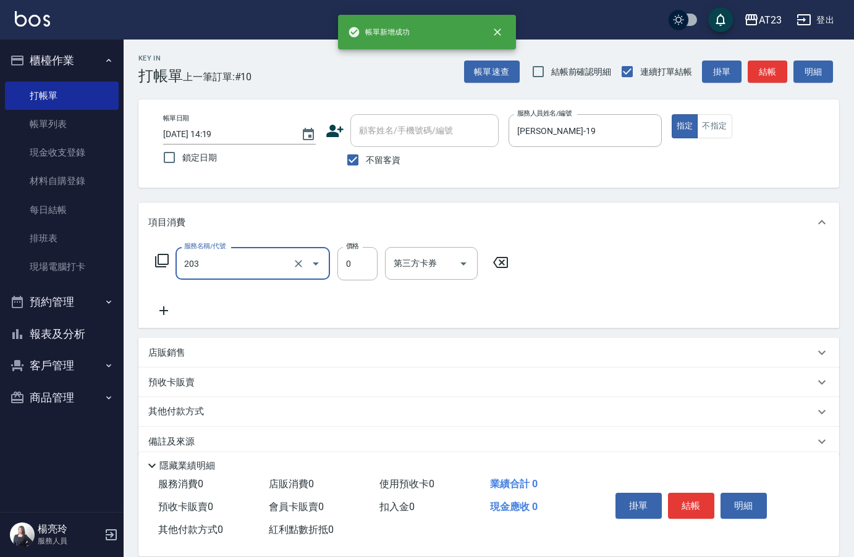
type input "使用洗髮卡(203)"
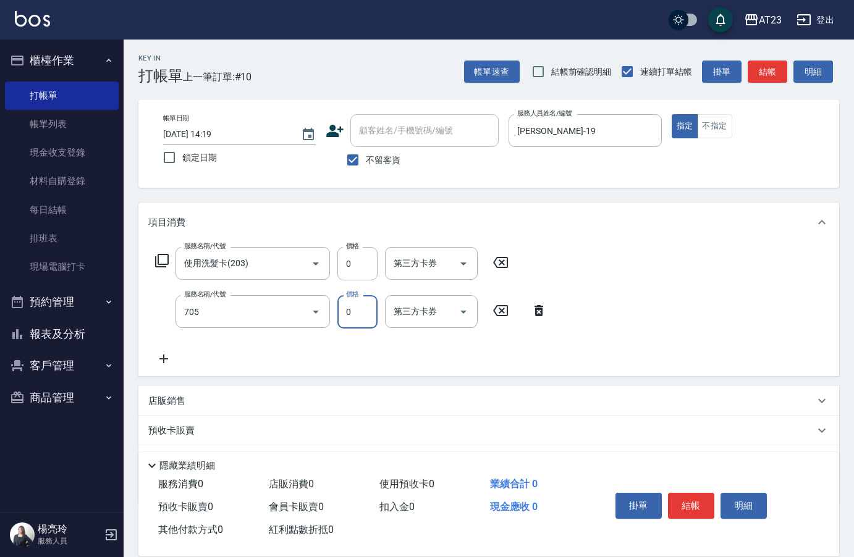
type input "互助50(705)"
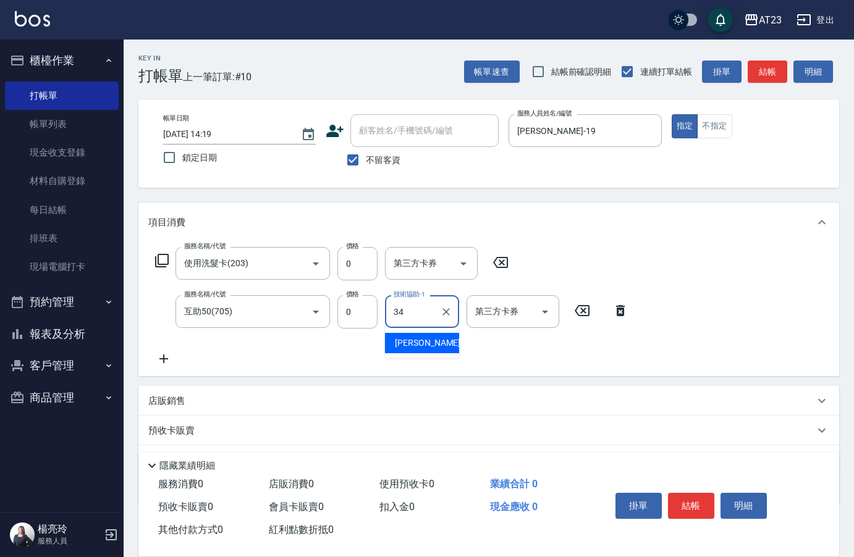
type input "[PERSON_NAME]-34"
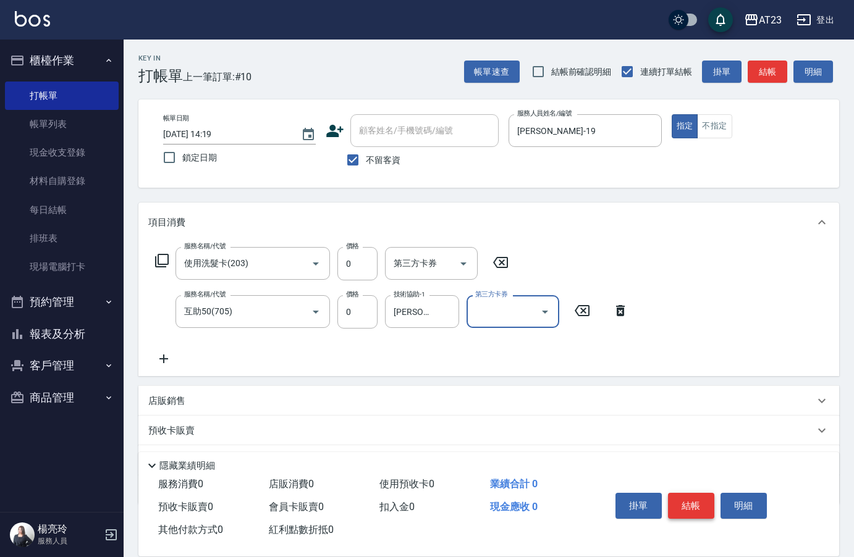
click at [704, 507] on button "結帳" at bounding box center [691, 506] width 46 height 26
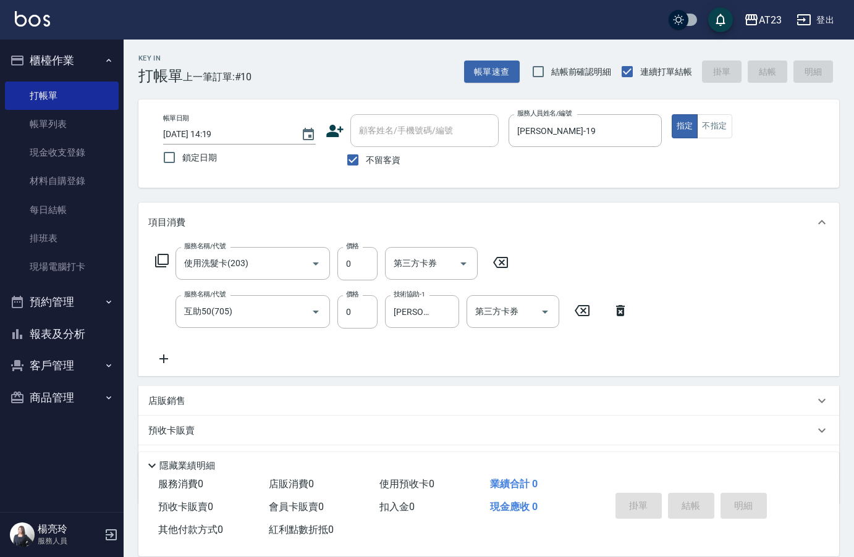
type input "[DATE] 14:20"
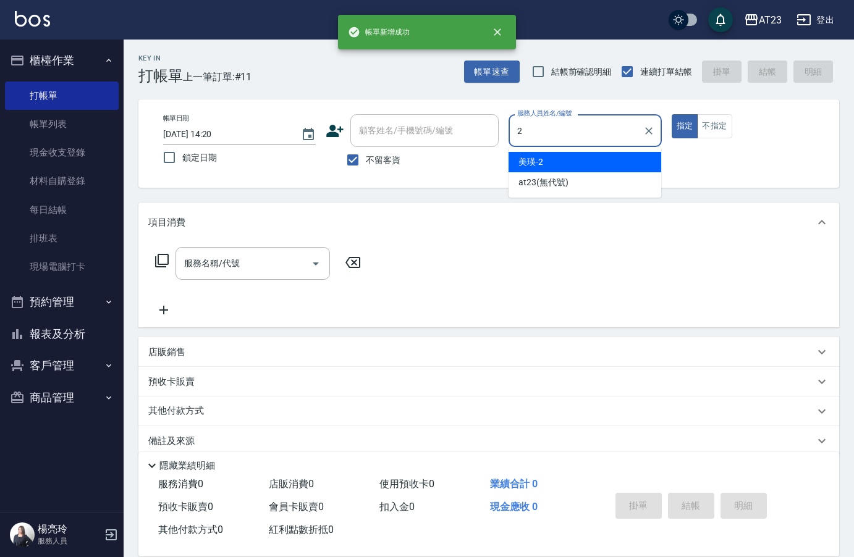
type input "美瑛-2"
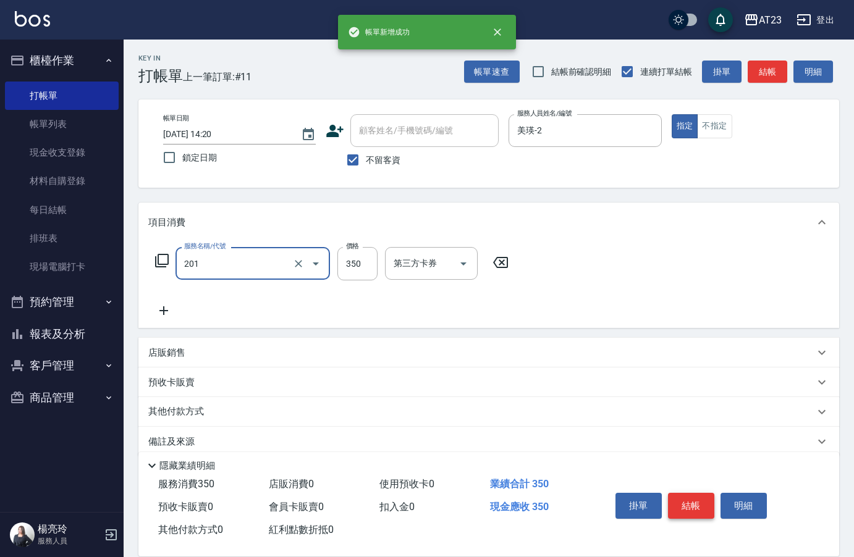
type input "一般洗髮(201)"
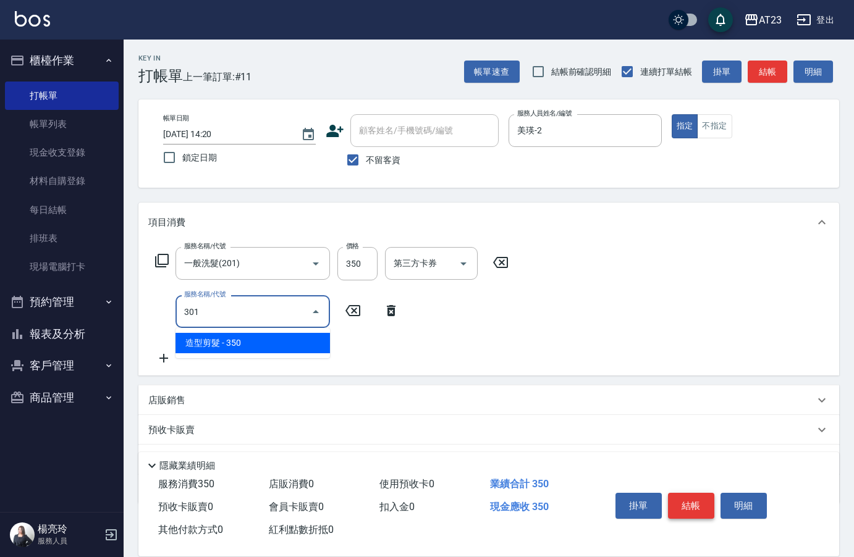
type input "造型剪髮(301)"
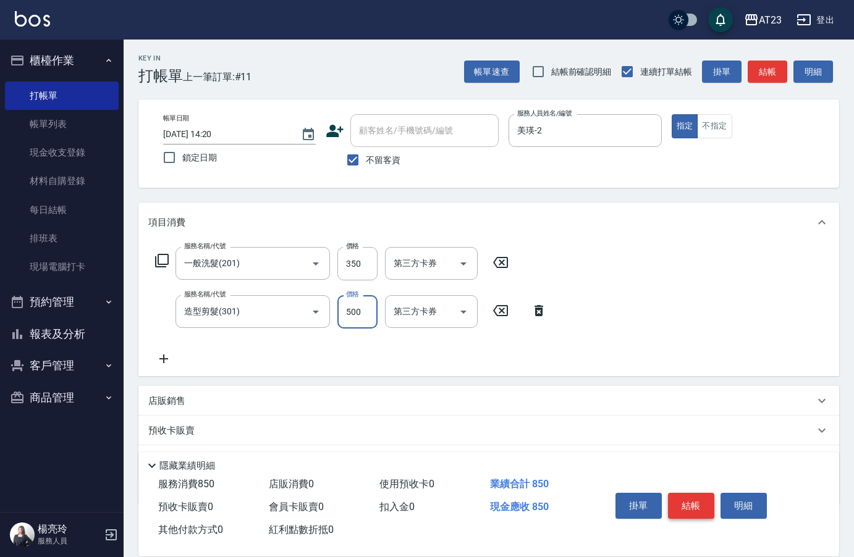
type input "500"
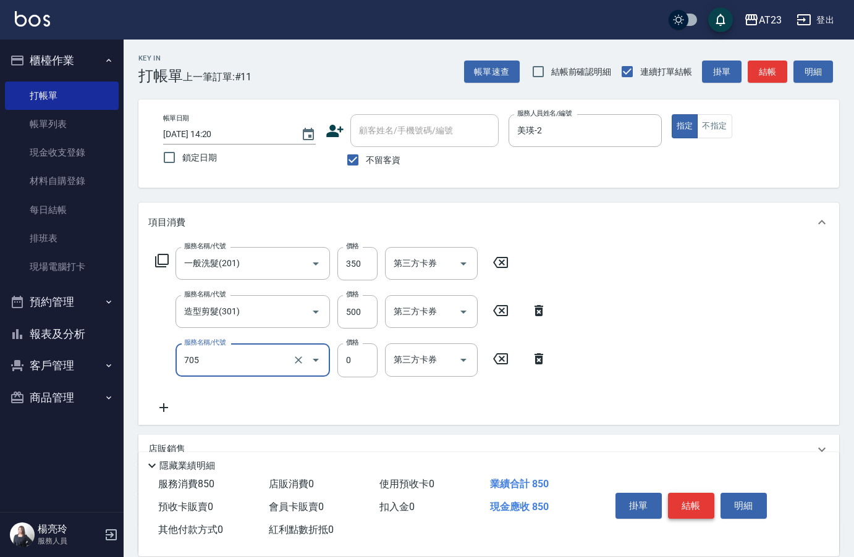
type input "互助50(705)"
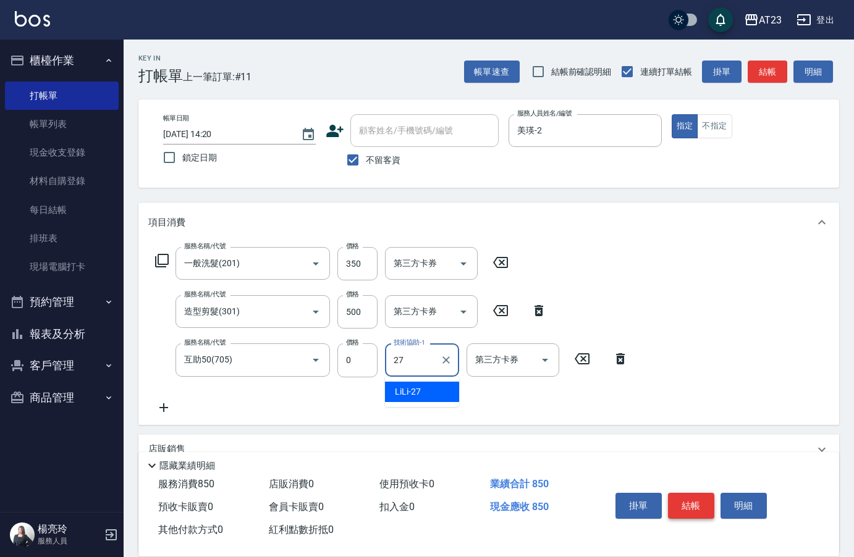
type input "LiLi-27"
click at [704, 507] on button "結帳" at bounding box center [691, 506] width 46 height 26
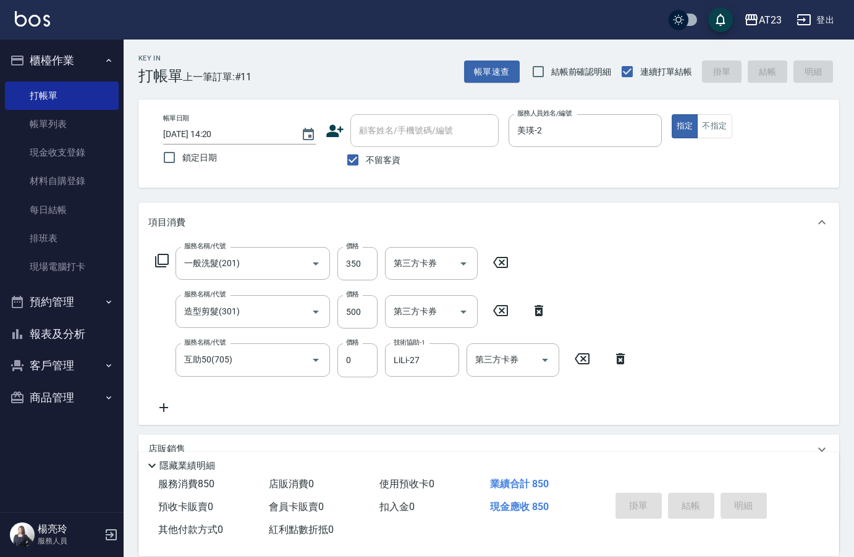
type input "[DATE] 14:21"
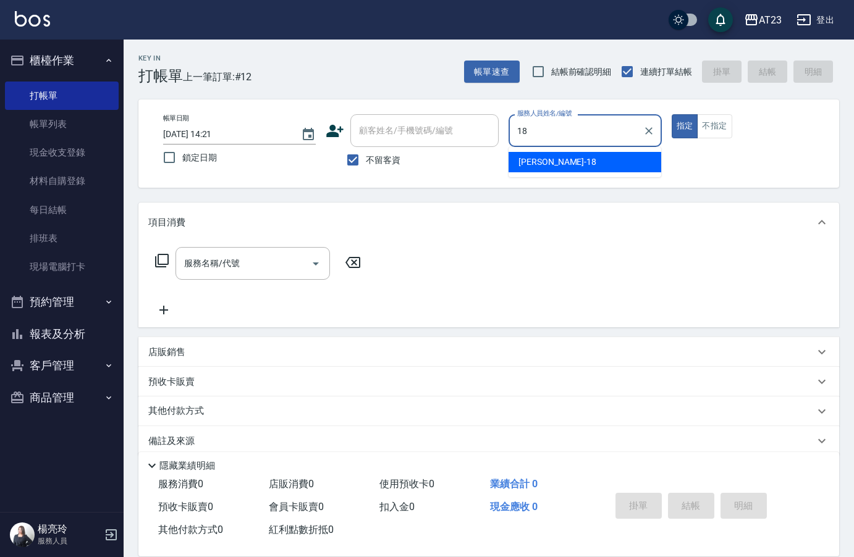
type input "[PERSON_NAME]-18"
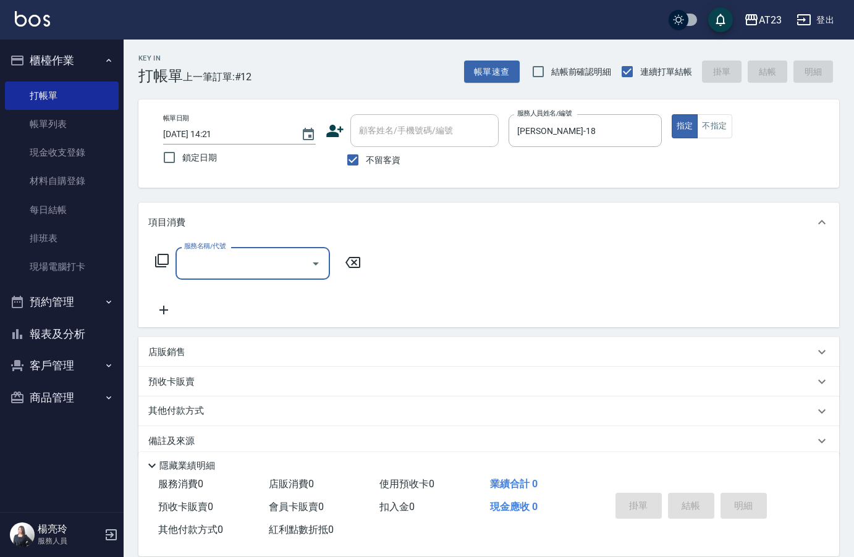
type input "2"
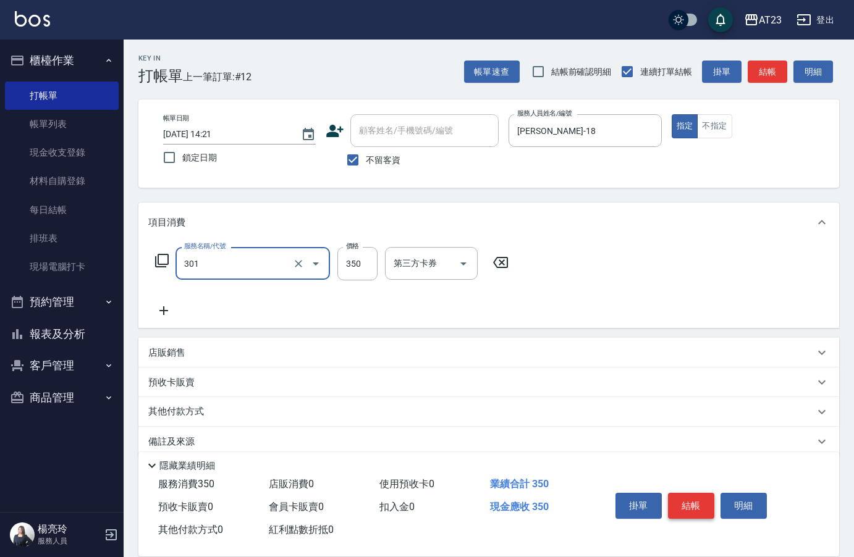
type input "造型剪髮(301)"
type input "550"
click at [704, 507] on button "結帳" at bounding box center [691, 506] width 46 height 26
